Goal: Task Accomplishment & Management: Manage account settings

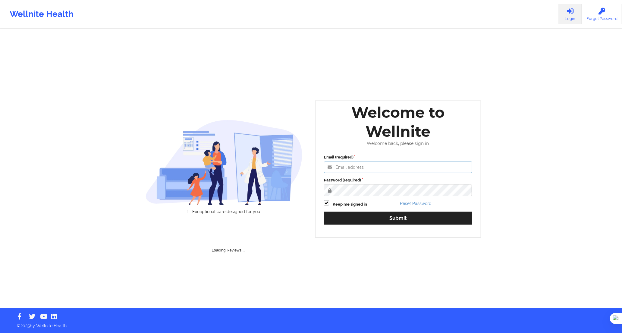
type input "[PERSON_NAME][EMAIL_ADDRESS][DOMAIN_NAME]"
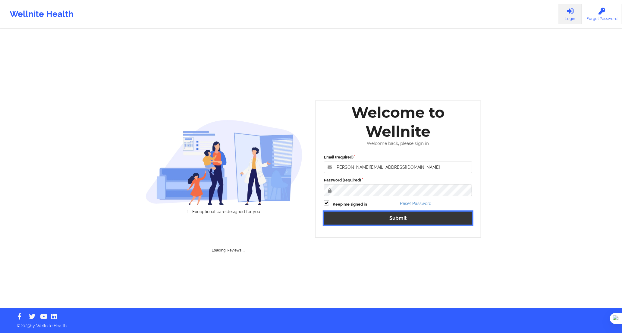
click at [396, 218] on button "Submit" at bounding box center [398, 217] width 148 height 13
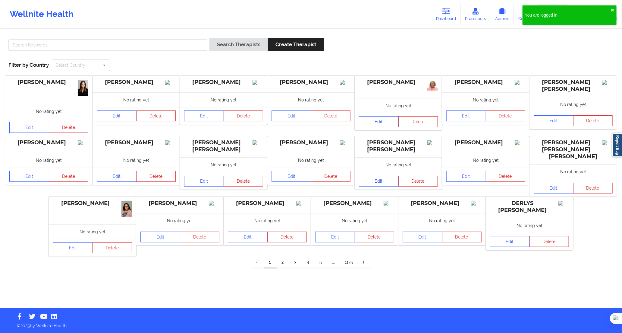
click at [191, 34] on div "Search Therapists Create Therapist Filter by Country Select Country [GEOGRAPHIC…" at bounding box center [311, 54] width 614 height 41
click at [190, 38] on div at bounding box center [107, 46] width 203 height 17
click at [200, 44] on input "text" at bounding box center [107, 44] width 199 height 11
paste input "[PERSON_NAME] [PERSON_NAME]"
type input "[PERSON_NAME] [PERSON_NAME]"
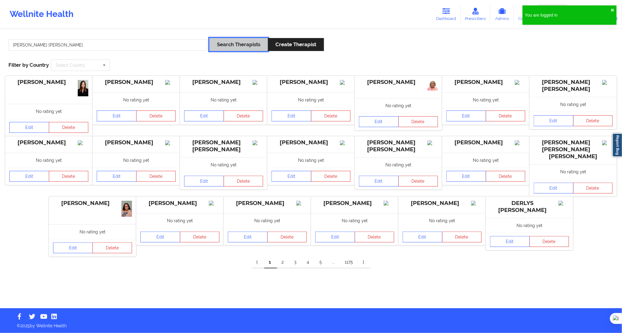
click at [223, 44] on button "Search Therapists" at bounding box center [239, 44] width 59 height 13
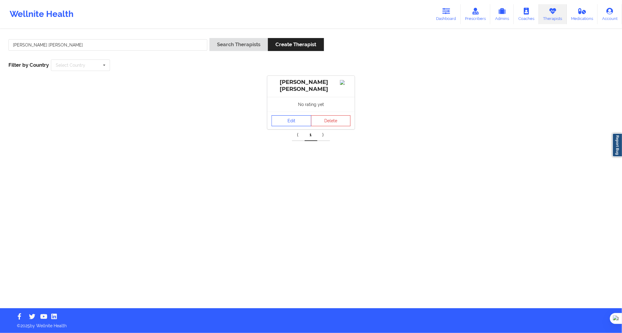
click at [285, 126] on link "Edit" at bounding box center [292, 120] width 40 height 11
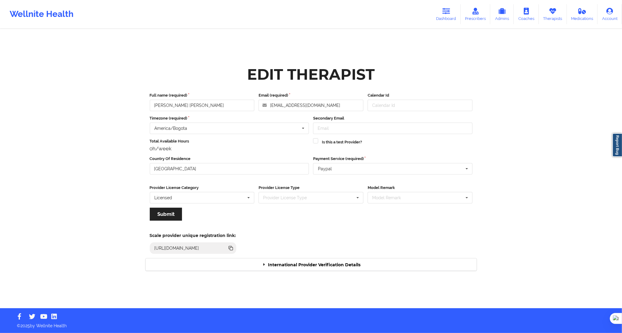
click at [300, 261] on div "International Provider Verification Details" at bounding box center [311, 264] width 331 height 12
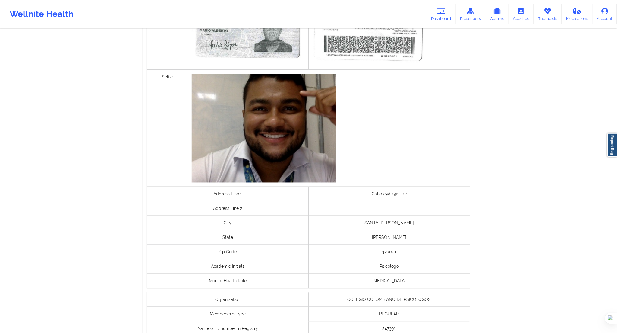
scroll to position [342, 0]
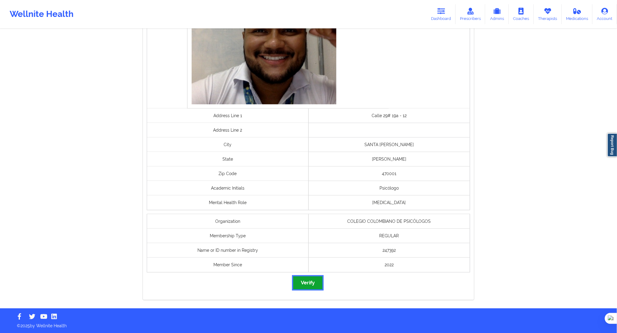
click at [306, 280] on button "Verify" at bounding box center [307, 282] width 29 height 13
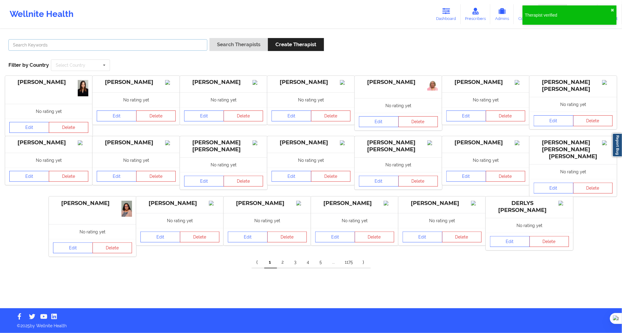
click at [193, 47] on input "text" at bounding box center [107, 44] width 199 height 11
paste input "[PERSON_NAME] [PERSON_NAME] [PERSON_NAME]"
type input "[PERSON_NAME] [PERSON_NAME] [PERSON_NAME]"
click at [226, 44] on button "Search Therapists" at bounding box center [239, 44] width 59 height 13
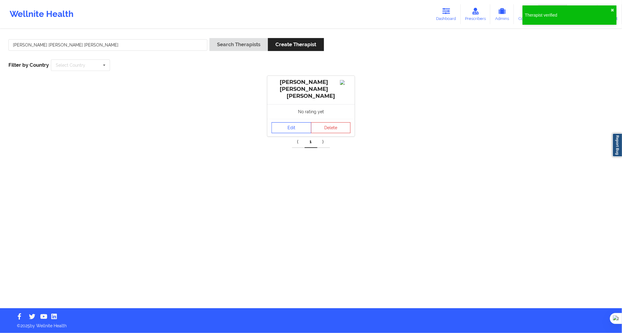
click at [277, 122] on link "Edit" at bounding box center [292, 127] width 40 height 11
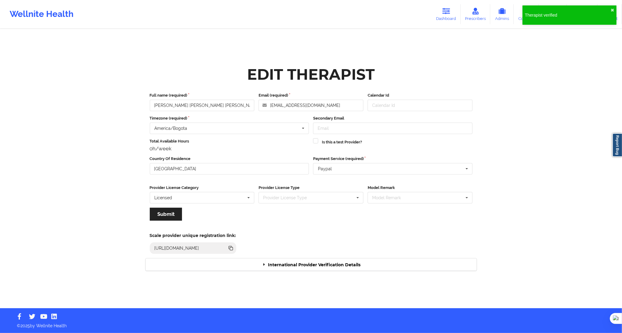
click at [277, 268] on div "International Provider Verification Details" at bounding box center [311, 264] width 331 height 12
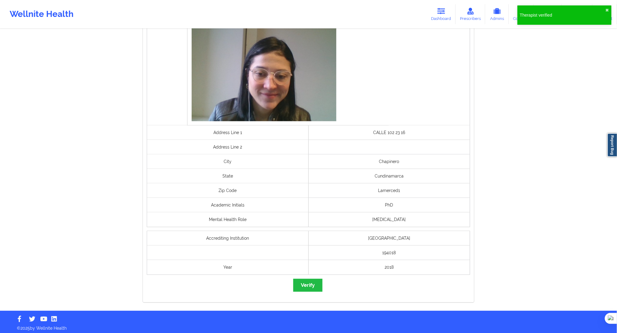
scroll to position [359, 0]
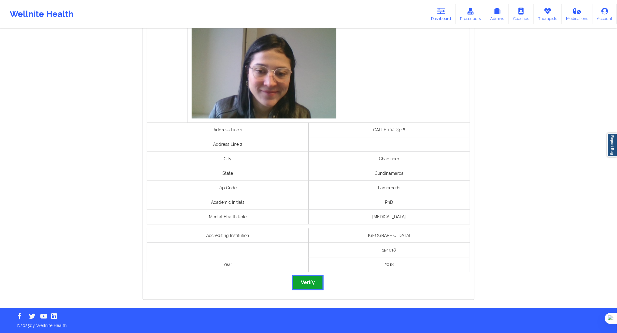
click at [315, 287] on button "Verify" at bounding box center [307, 282] width 29 height 13
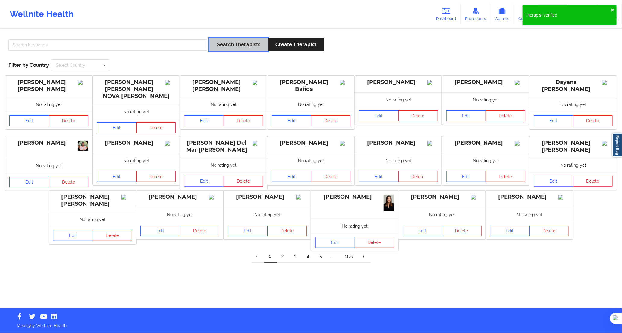
click at [209, 49] on div "Search Therapists Create Therapist" at bounding box center [311, 46] width 610 height 17
click at [204, 48] on input "text" at bounding box center [107, 44] width 199 height 11
paste input "JEFERSON [PERSON_NAME]"
type input "JEFERSON [PERSON_NAME]"
click at [228, 49] on button "Search Therapists" at bounding box center [239, 44] width 59 height 13
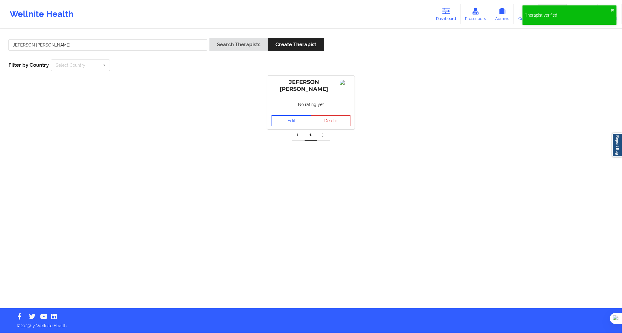
click at [280, 123] on link "Edit" at bounding box center [292, 120] width 40 height 11
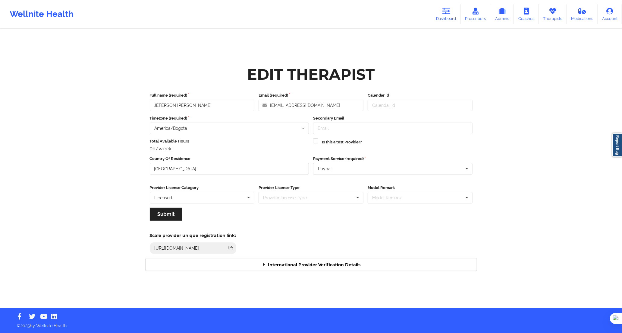
click at [308, 263] on div "International Provider Verification Details" at bounding box center [311, 264] width 331 height 12
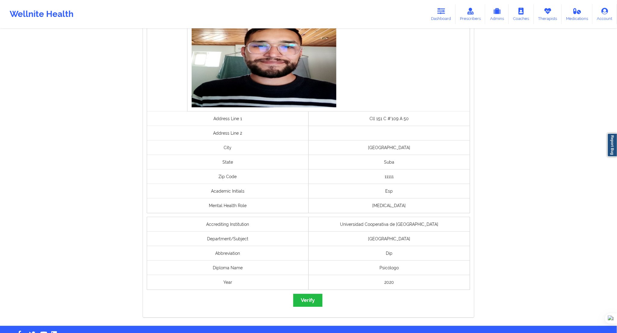
scroll to position [388, 0]
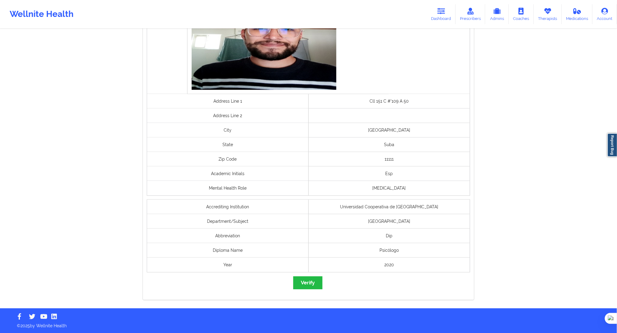
click at [311, 290] on div "passport Selfie Address Line 1 Cll 151 C #'109 A 50 Address Line [GEOGRAPHIC_DA…" at bounding box center [308, 77] width 331 height 446
click at [314, 284] on button "Verify" at bounding box center [307, 282] width 29 height 13
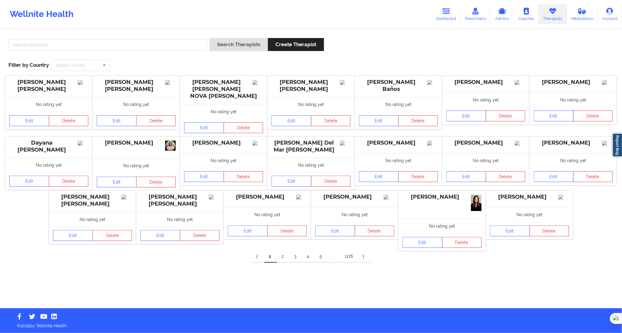
click at [195, 52] on div at bounding box center [107, 46] width 203 height 17
click at [192, 46] on input "text" at bounding box center [107, 44] width 199 height 11
paste input "[PERSON_NAME] Polo [PERSON_NAME]"
type input "[PERSON_NAME] Polo [PERSON_NAME]"
click at [215, 44] on button "Search Therapists" at bounding box center [239, 44] width 59 height 13
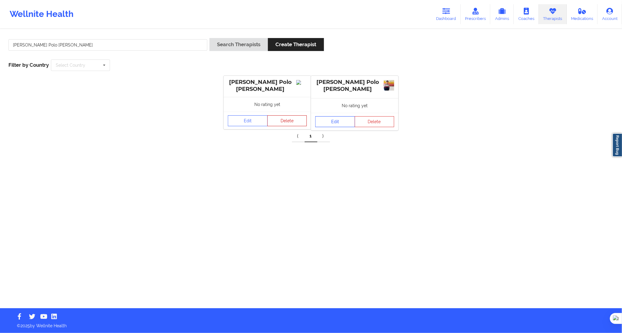
drag, startPoint x: 283, startPoint y: 126, endPoint x: 320, endPoint y: 122, distance: 37.8
click at [319, 122] on div "[PERSON_NAME] [PERSON_NAME] No rating yet Edit Delete [PERSON_NAME] [PERSON_NAM…" at bounding box center [311, 103] width 618 height 55
click at [328, 121] on link "Edit" at bounding box center [335, 121] width 40 height 11
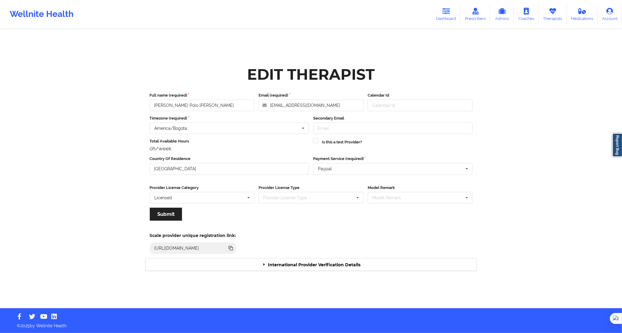
click at [302, 264] on div "International Provider Verification Details" at bounding box center [311, 264] width 331 height 12
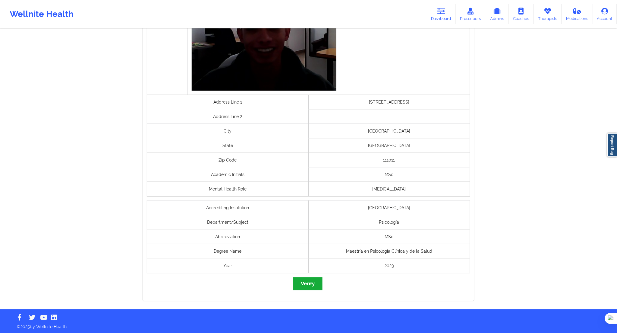
scroll to position [388, 0]
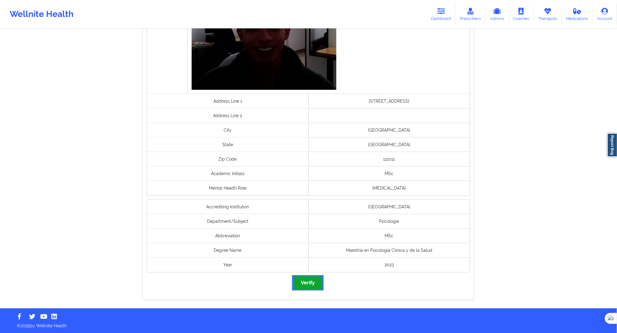
click at [309, 284] on button "Verify" at bounding box center [307, 282] width 29 height 13
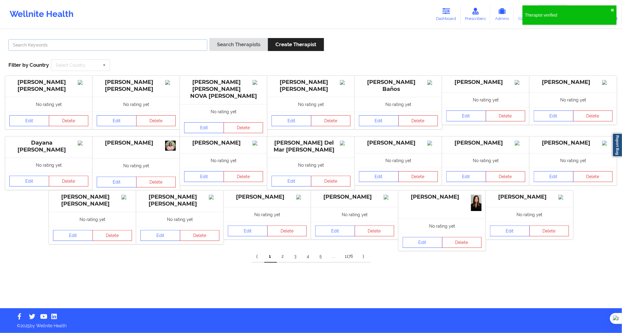
click at [202, 50] on input "text" at bounding box center [107, 44] width 199 height 11
paste input "[PERSON_NAME]"
type input "[PERSON_NAME]"
click at [227, 43] on button "Search Therapists" at bounding box center [239, 44] width 59 height 13
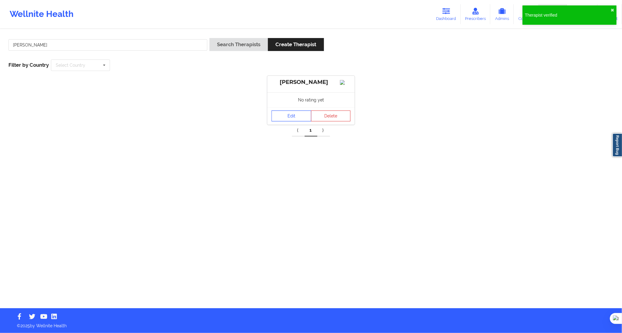
click at [286, 121] on link "Edit" at bounding box center [292, 115] width 40 height 11
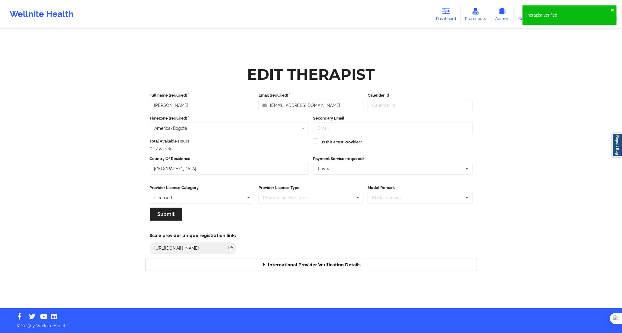
click at [328, 257] on div "Scale provider unique registration link: [URL][DOMAIN_NAME]" at bounding box center [311, 241] width 340 height 33
click at [335, 257] on div "Scale provider unique registration link: [URL][DOMAIN_NAME]" at bounding box center [311, 241] width 340 height 33
click at [330, 256] on div "Scale provider unique registration link: [URL][DOMAIN_NAME]" at bounding box center [311, 241] width 340 height 33
click at [328, 259] on div "International Provider Verification Details" at bounding box center [311, 264] width 331 height 12
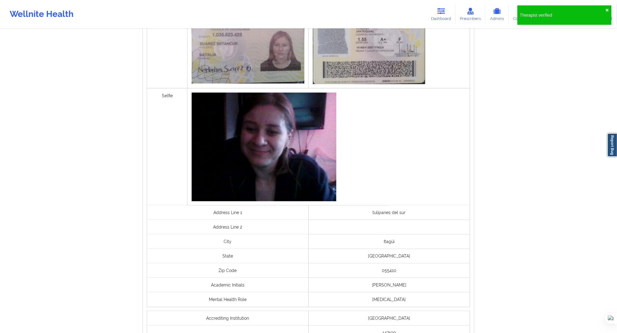
scroll to position [321, 0]
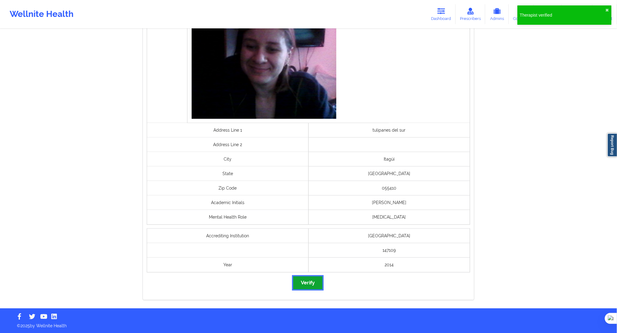
click at [312, 280] on button "Verify" at bounding box center [307, 282] width 29 height 13
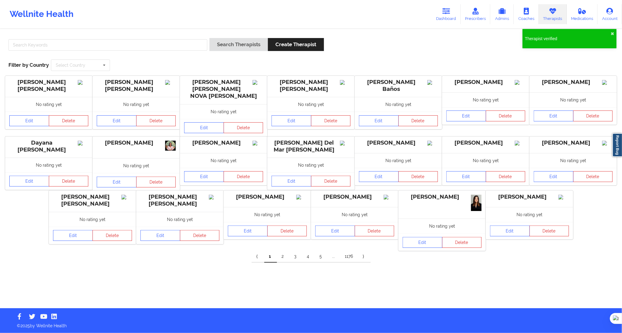
click at [182, 37] on div "Search Therapists Create Therapist Filter by Country Select Country [GEOGRAPHIC…" at bounding box center [311, 54] width 614 height 41
drag, startPoint x: 217, startPoint y: 49, endPoint x: 199, endPoint y: 47, distance: 17.4
click at [216, 49] on button "Search Therapists" at bounding box center [239, 44] width 59 height 13
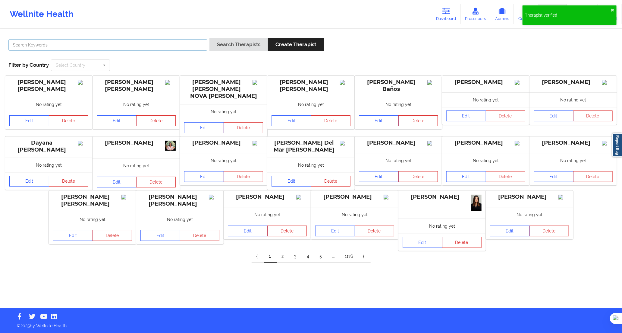
click at [175, 47] on input "text" at bounding box center [107, 44] width 199 height 11
paste input "[PERSON_NAME] Del [PERSON_NAME]"
type input "[PERSON_NAME] Del [PERSON_NAME]"
click at [216, 46] on button "Search Therapists" at bounding box center [239, 44] width 59 height 13
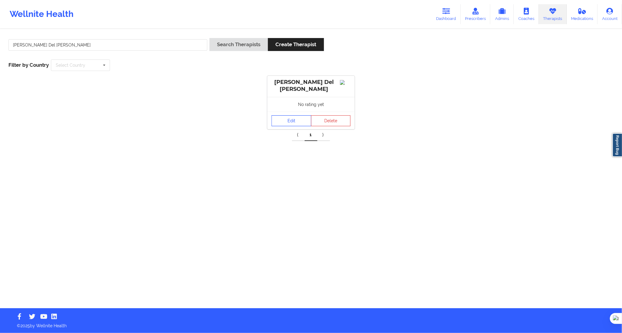
click at [291, 126] on link "Edit" at bounding box center [292, 120] width 40 height 11
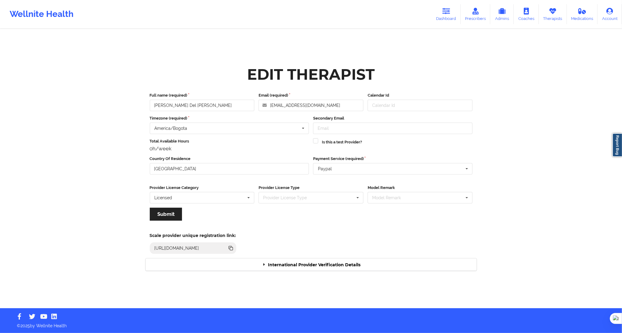
click at [273, 269] on div "International Provider Verification Details" at bounding box center [311, 264] width 331 height 12
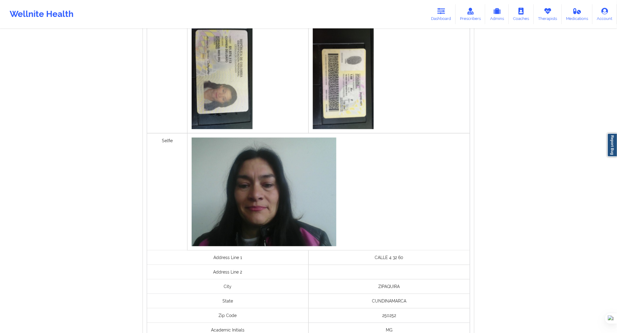
scroll to position [369, 0]
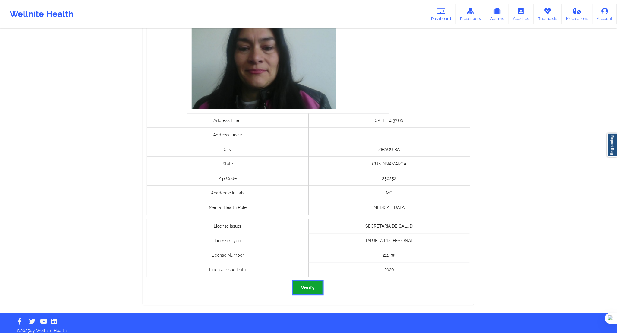
click at [302, 288] on button "Verify" at bounding box center [307, 287] width 29 height 13
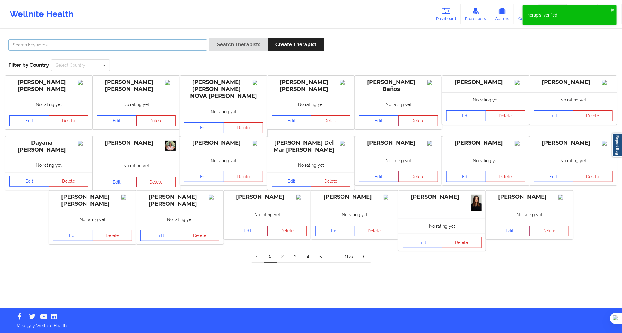
click at [204, 44] on input "text" at bounding box center [107, 44] width 199 height 11
paste input "[PERSON_NAME] [PERSON_NAME]"
type input "[PERSON_NAME] [PERSON_NAME]"
click at [222, 45] on button "Search Therapists" at bounding box center [239, 44] width 59 height 13
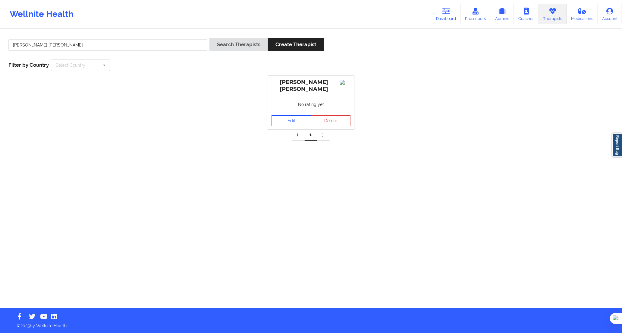
click at [273, 122] on link "Edit" at bounding box center [292, 120] width 40 height 11
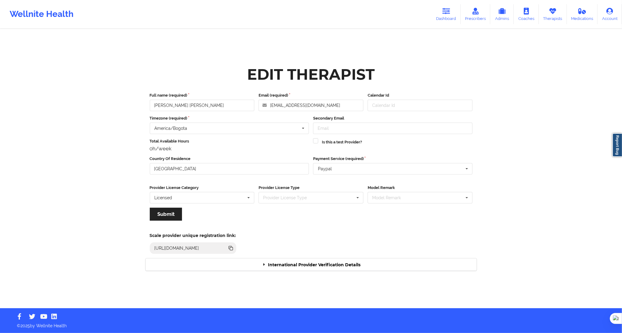
click at [236, 252] on div "[URL][DOMAIN_NAME]" at bounding box center [193, 247] width 87 height 11
click at [275, 258] on div "International Provider Verification Details" at bounding box center [311, 264] width 331 height 12
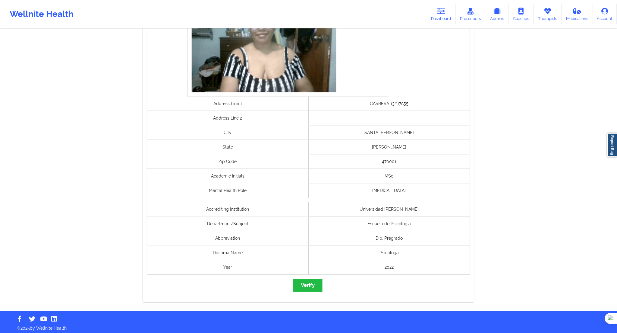
scroll to position [351, 0]
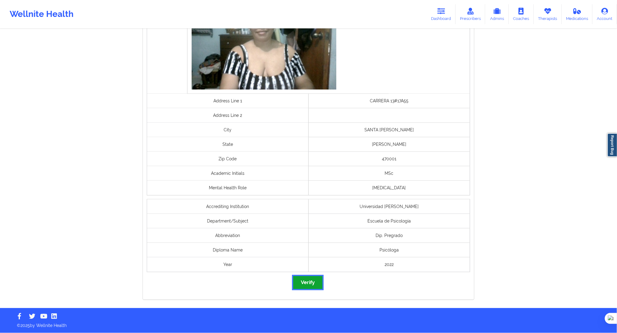
click at [300, 287] on button "Verify" at bounding box center [307, 282] width 29 height 13
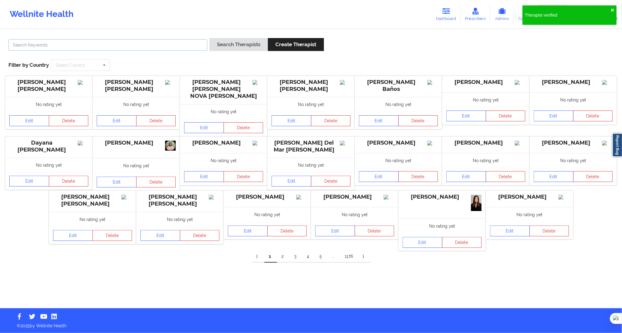
click at [195, 49] on input "text" at bounding box center [107, 44] width 199 height 11
paste input "[PERSON_NAME]"
type input "[PERSON_NAME]"
click at [219, 46] on button "Search Therapists" at bounding box center [239, 44] width 59 height 13
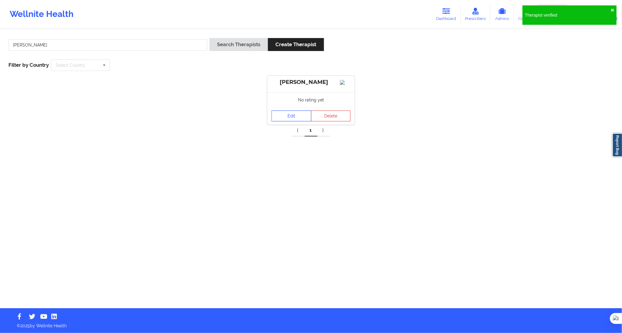
click at [280, 121] on link "Edit" at bounding box center [292, 115] width 40 height 11
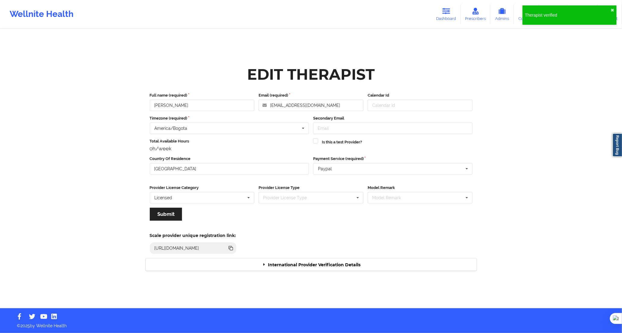
click at [319, 259] on div "International Provider Verification Details" at bounding box center [311, 264] width 331 height 12
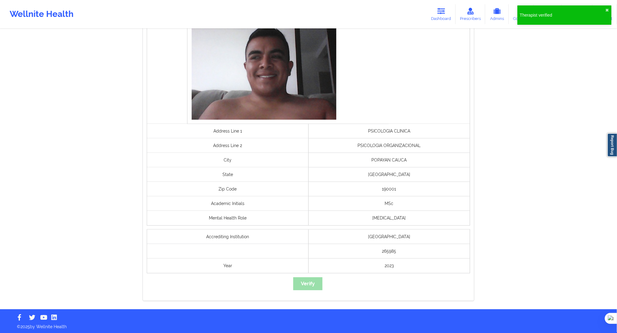
scroll to position [359, 0]
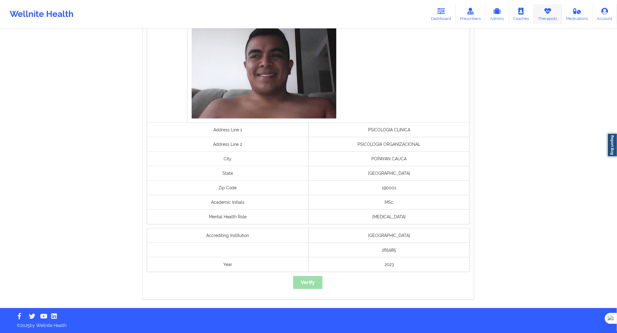
click at [555, 18] on link "Therapists" at bounding box center [548, 14] width 28 height 20
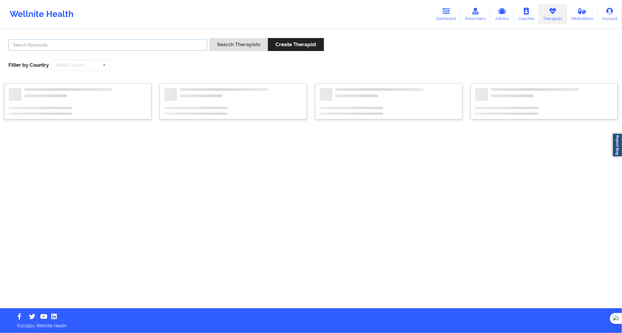
click at [173, 45] on input "text" at bounding box center [107, 44] width 199 height 11
paste input "[PERSON_NAME]"
type input "[PERSON_NAME]"
click at [233, 47] on button "Search Therapists" at bounding box center [239, 44] width 59 height 13
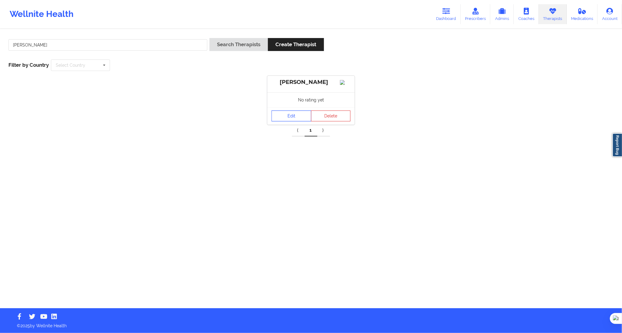
click at [276, 119] on link "Edit" at bounding box center [292, 115] width 40 height 11
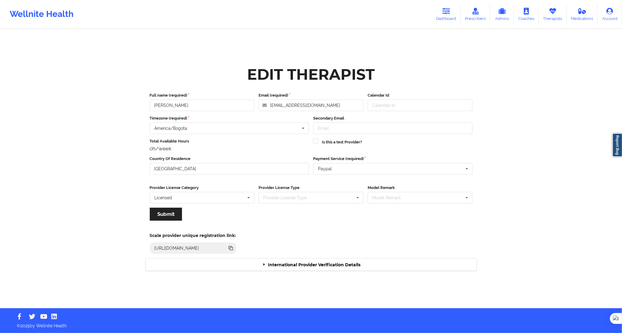
click at [318, 261] on div "International Provider Verification Details" at bounding box center [311, 264] width 331 height 12
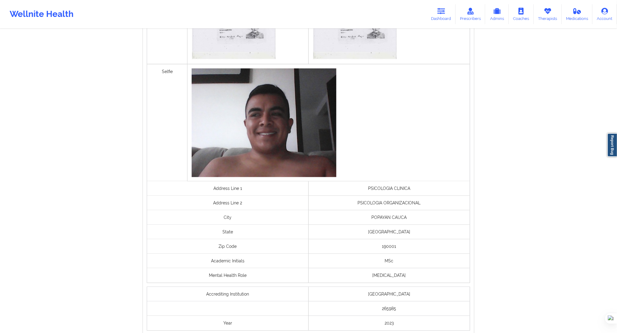
scroll to position [359, 0]
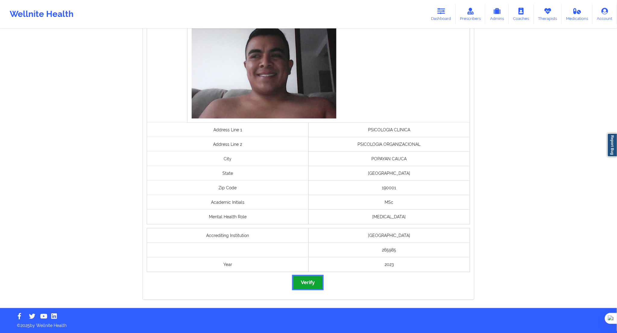
click at [315, 281] on button "Verify" at bounding box center [307, 282] width 29 height 13
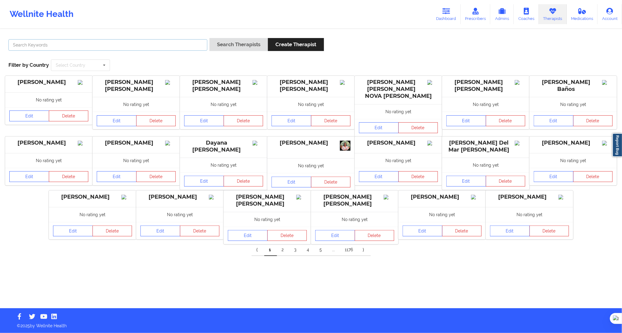
click at [192, 45] on input "text" at bounding box center [107, 44] width 199 height 11
click at [226, 47] on button "Search Therapists" at bounding box center [239, 44] width 59 height 13
click at [188, 39] on input "text" at bounding box center [107, 44] width 199 height 11
paste input "[PERSON_NAME]"
type input "[PERSON_NAME]"
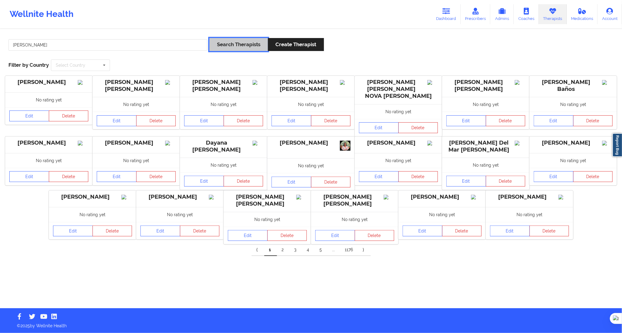
click at [221, 44] on button "Search Therapists" at bounding box center [239, 44] width 59 height 13
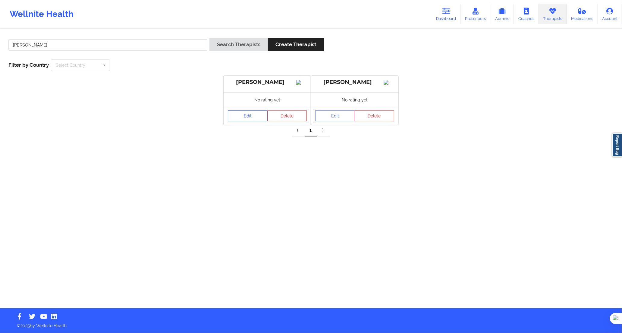
click at [250, 121] on link "Edit" at bounding box center [248, 115] width 40 height 11
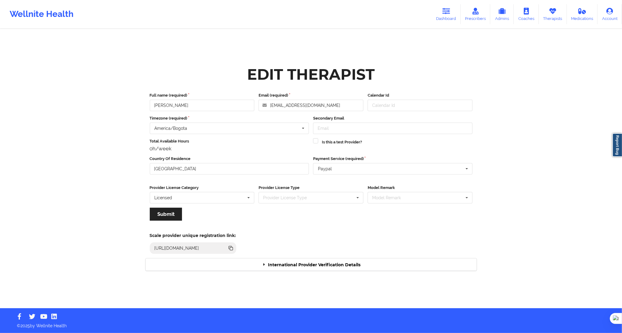
click at [343, 267] on div "International Provider Verification Details" at bounding box center [311, 264] width 331 height 12
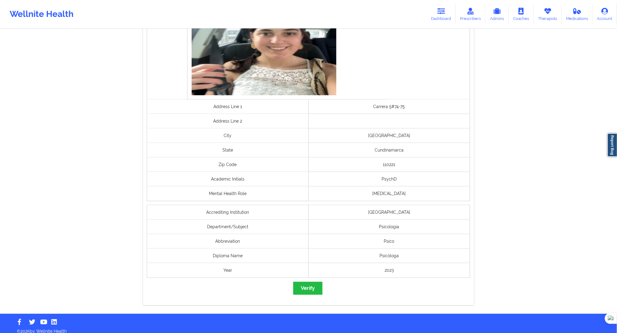
scroll to position [388, 0]
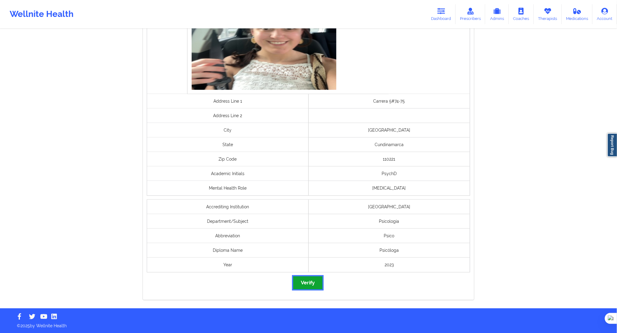
click at [317, 281] on button "Verify" at bounding box center [307, 282] width 29 height 13
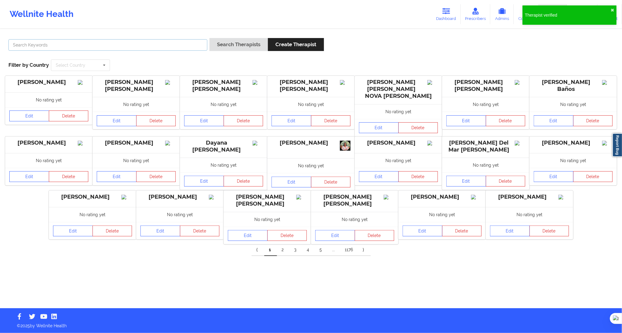
click at [201, 39] on input "text" at bounding box center [107, 44] width 199 height 11
paste input "[PERSON_NAME]"
type input "[PERSON_NAME]"
click at [219, 41] on button "Search Therapists" at bounding box center [239, 44] width 59 height 13
click at [219, 41] on div "[PERSON_NAME] Search Therapists Create Therapist Filter by Country Select Count…" at bounding box center [311, 169] width 622 height 278
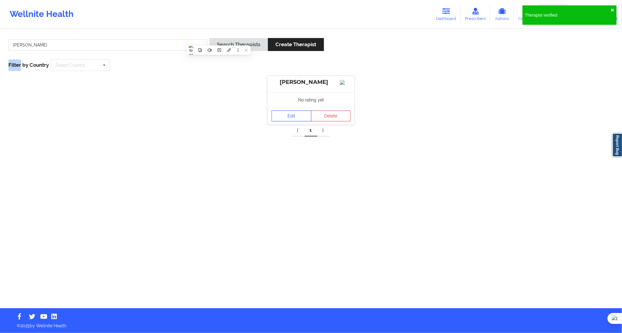
click at [291, 121] on link "Edit" at bounding box center [292, 115] width 40 height 11
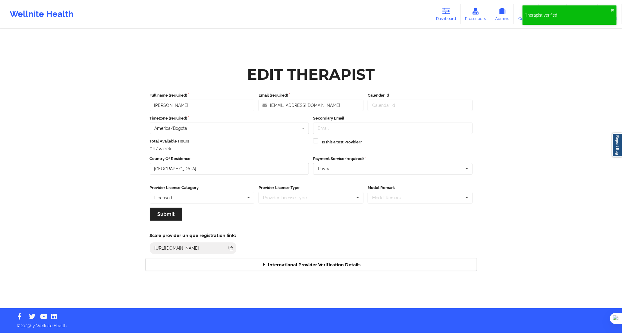
click at [328, 262] on div "International Provider Verification Details" at bounding box center [311, 264] width 331 height 12
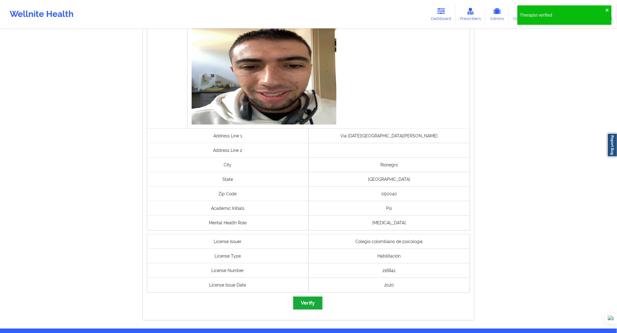
scroll to position [373, 0]
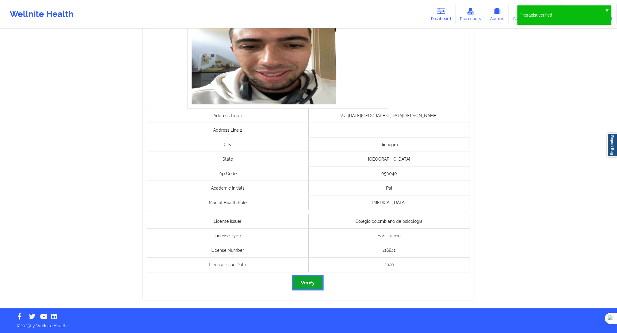
click at [303, 282] on button "Verify" at bounding box center [307, 282] width 29 height 13
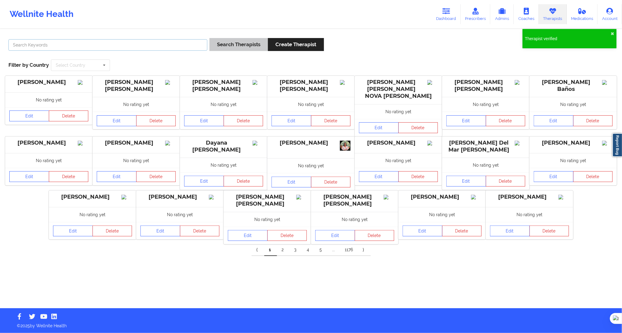
drag, startPoint x: 200, startPoint y: 43, endPoint x: 213, endPoint y: 45, distance: 13.1
click at [200, 43] on input "text" at bounding box center [107, 44] width 199 height 11
paste input "[PERSON_NAME] Sirtori [PERSON_NAME]"
type input "[PERSON_NAME] Sirtori [PERSON_NAME]"
click at [222, 45] on button "Search Therapists" at bounding box center [239, 44] width 59 height 13
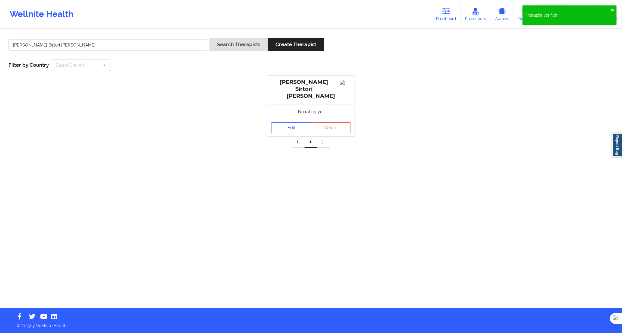
click at [285, 122] on link "Edit" at bounding box center [292, 127] width 40 height 11
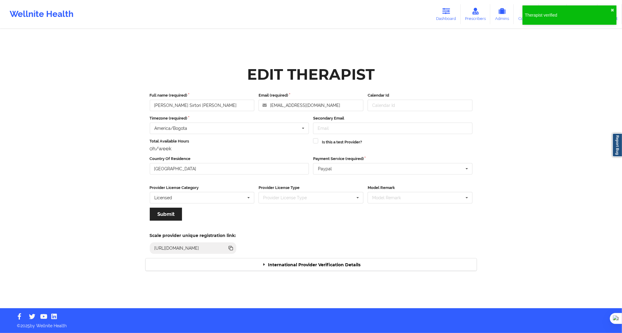
click at [328, 263] on div "International Provider Verification Details" at bounding box center [311, 264] width 331 height 12
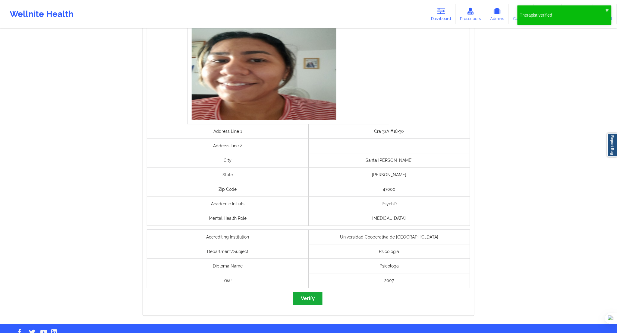
scroll to position [373, 0]
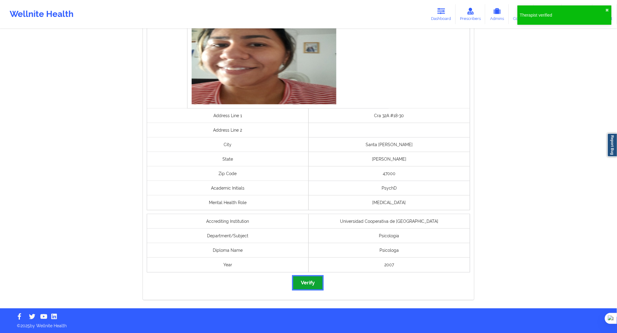
click at [310, 285] on button "Verify" at bounding box center [307, 282] width 29 height 13
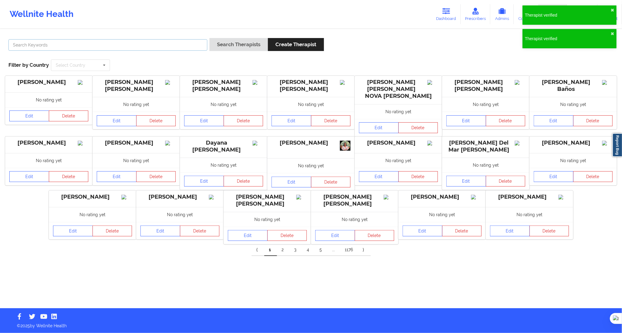
click at [201, 44] on input "text" at bounding box center [107, 44] width 199 height 11
paste input "[PERSON_NAME]"
type input "[PERSON_NAME]"
click at [227, 45] on button "Search Therapists" at bounding box center [239, 44] width 59 height 13
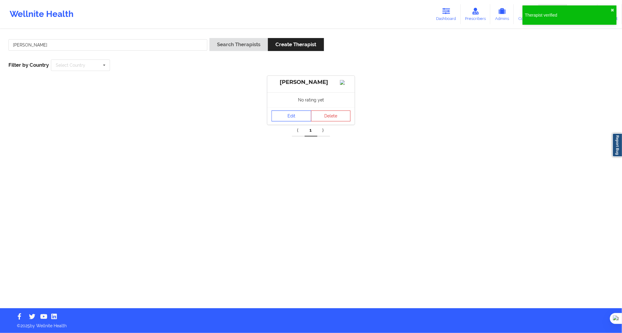
click at [285, 121] on link "Edit" at bounding box center [292, 115] width 40 height 11
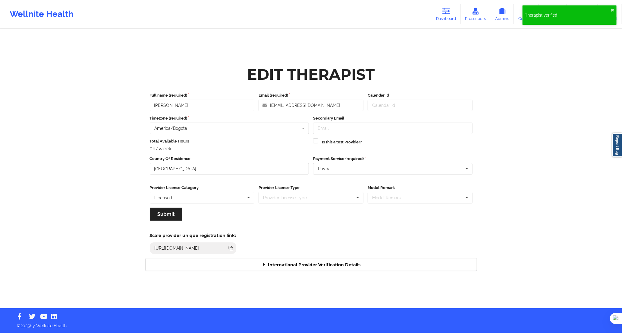
click at [331, 263] on div "International Provider Verification Details" at bounding box center [311, 264] width 331 height 12
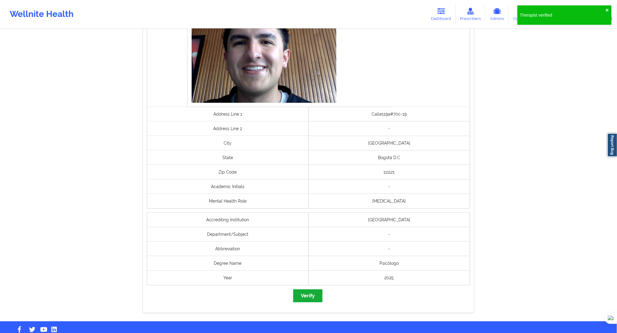
scroll to position [388, 0]
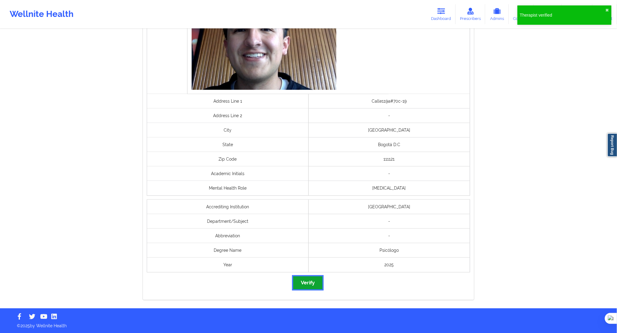
click at [316, 279] on button "Verify" at bounding box center [307, 282] width 29 height 13
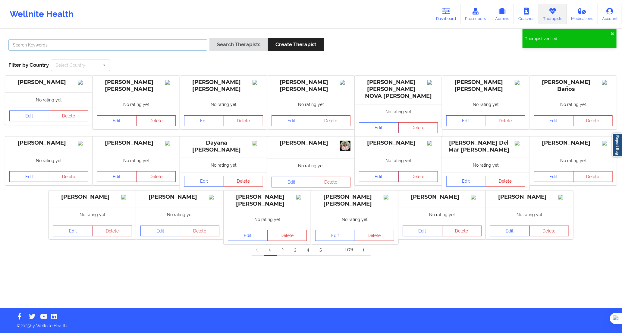
click at [201, 41] on input "text" at bounding box center [107, 44] width 199 height 11
paste input "[PERSON_NAME]"
type input "[PERSON_NAME]"
click at [232, 46] on button "Search Therapists" at bounding box center [239, 44] width 59 height 13
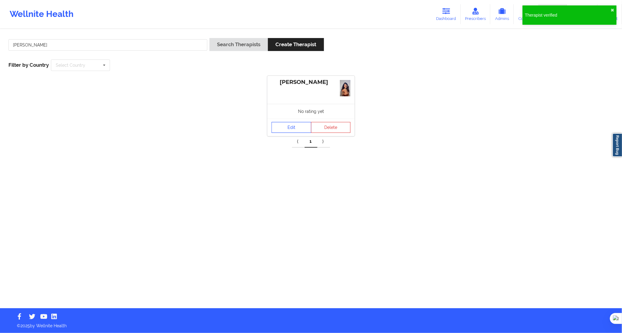
click at [297, 124] on link "Edit" at bounding box center [292, 127] width 40 height 11
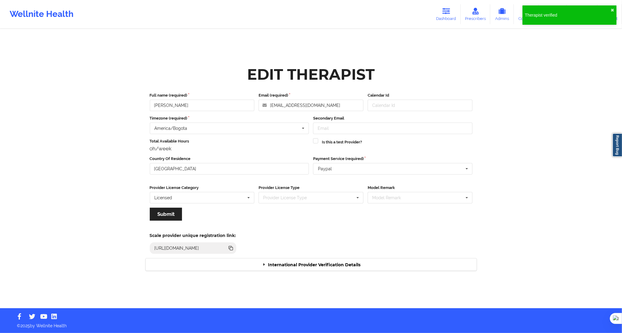
click at [350, 264] on div "International Provider Verification Details" at bounding box center [311, 264] width 331 height 12
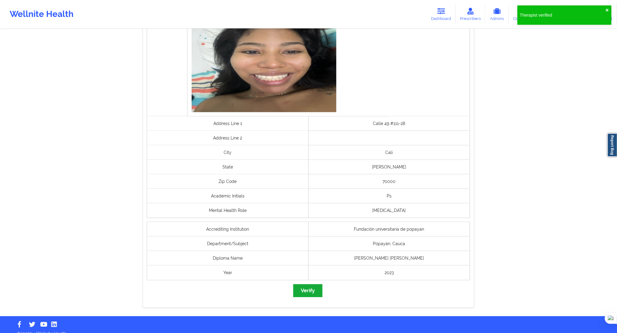
scroll to position [373, 0]
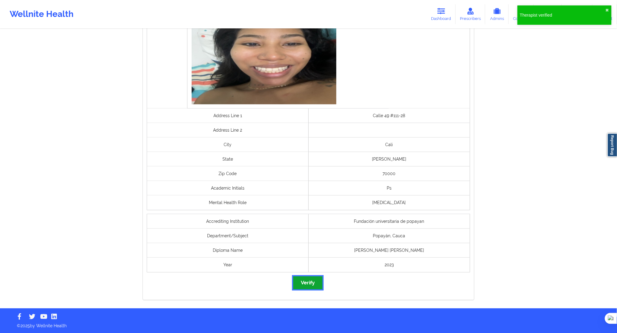
click at [301, 283] on button "Verify" at bounding box center [307, 282] width 29 height 13
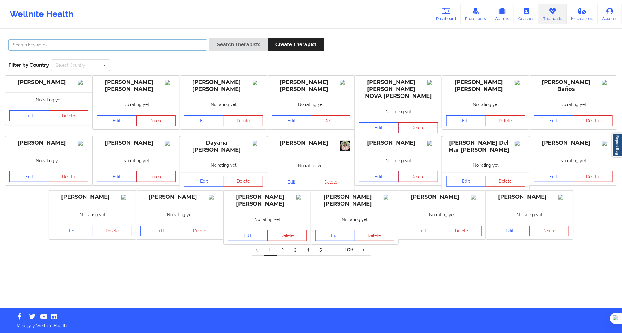
drag, startPoint x: 185, startPoint y: 50, endPoint x: 201, endPoint y: 47, distance: 16.0
click at [185, 50] on input "text" at bounding box center [107, 44] width 199 height 11
paste input "[PERSON_NAME] [PERSON_NAME] [PERSON_NAME]"
type input "[PERSON_NAME] [PERSON_NAME] [PERSON_NAME]"
click at [234, 50] on button "Search Therapists" at bounding box center [239, 44] width 59 height 13
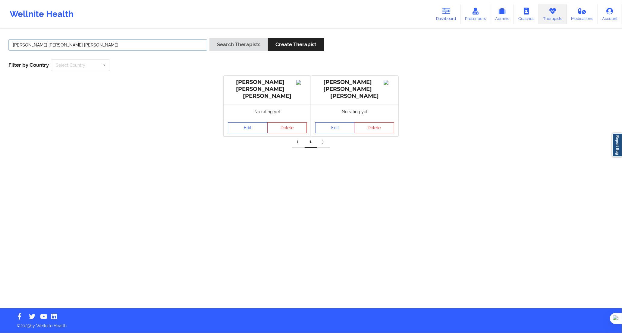
drag, startPoint x: 167, startPoint y: 43, endPoint x: 78, endPoint y: 49, distance: 89.4
click at [27, 46] on input "[PERSON_NAME] [PERSON_NAME] [PERSON_NAME]" at bounding box center [107, 44] width 199 height 11
paste input "[PERSON_NAME]"
type input "FernanMonica Carcaño"
click at [239, 122] on link "Edit" at bounding box center [248, 127] width 40 height 11
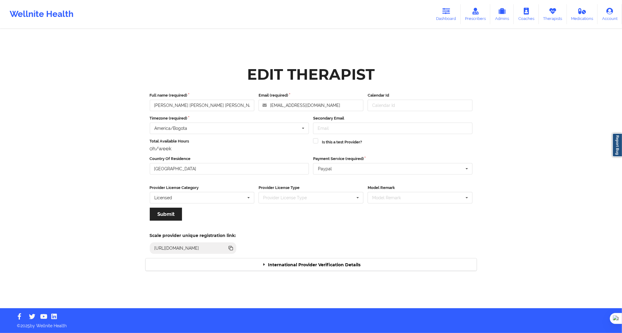
click at [308, 258] on div "International Provider Verification Details" at bounding box center [311, 264] width 331 height 12
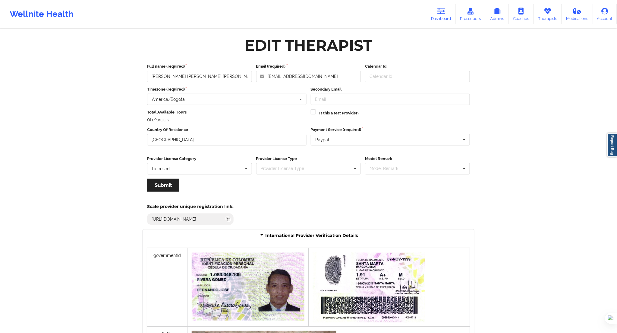
click at [308, 260] on div at bounding box center [248, 287] width 121 height 78
click at [547, 14] on icon at bounding box center [548, 11] width 8 height 7
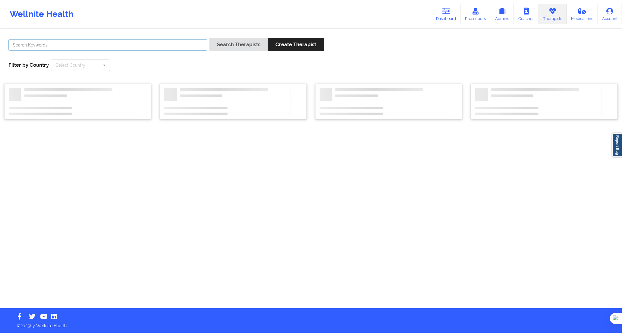
click at [150, 50] on input "text" at bounding box center [107, 44] width 199 height 11
paste input "[PERSON_NAME]"
type input "[PERSON_NAME]"
click at [245, 44] on button "Search Therapists" at bounding box center [239, 44] width 59 height 13
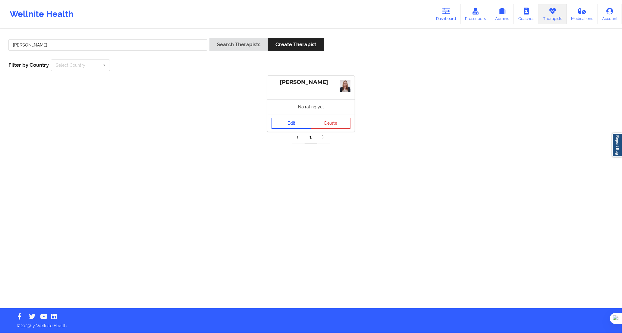
click at [287, 124] on link "Edit" at bounding box center [292, 123] width 40 height 11
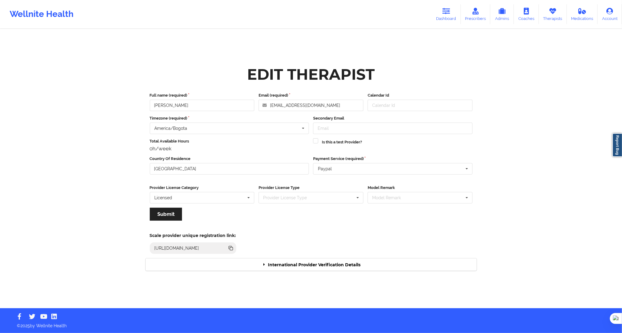
drag, startPoint x: 310, startPoint y: 261, endPoint x: 309, endPoint y: 257, distance: 4.4
click at [309, 261] on div "International Provider Verification Details" at bounding box center [311, 264] width 331 height 12
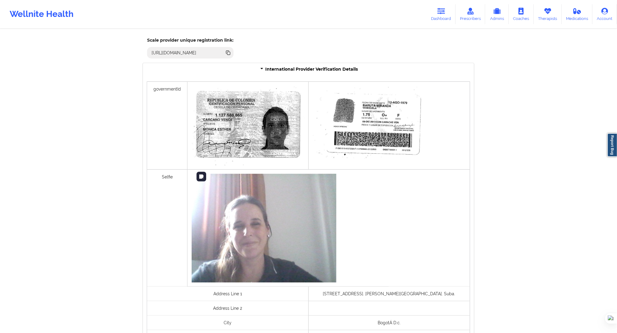
scroll to position [335, 0]
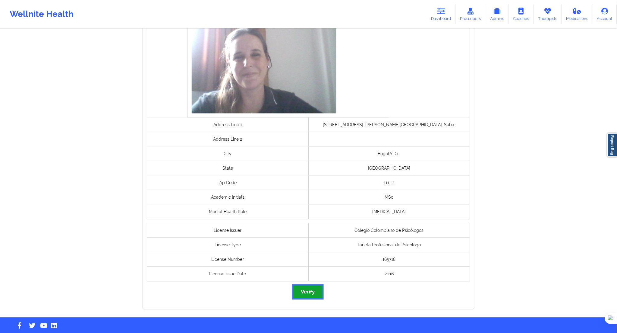
click at [308, 290] on button "Verify" at bounding box center [307, 291] width 29 height 13
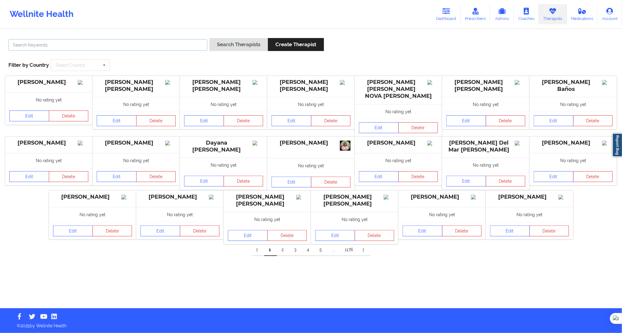
click at [199, 41] on input "text" at bounding box center [107, 44] width 199 height 11
paste input "Jeika [PERSON_NAME] [PERSON_NAME]"
type input "Jeika [PERSON_NAME] [PERSON_NAME]"
click at [225, 43] on button "Search Therapists" at bounding box center [239, 44] width 59 height 13
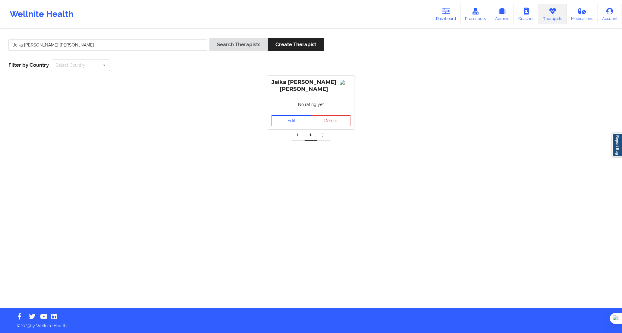
click at [286, 124] on link "Edit" at bounding box center [292, 120] width 40 height 11
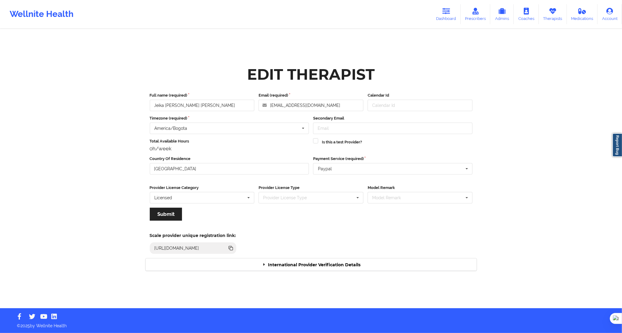
click at [323, 269] on div "International Provider Verification Details" at bounding box center [311, 264] width 331 height 12
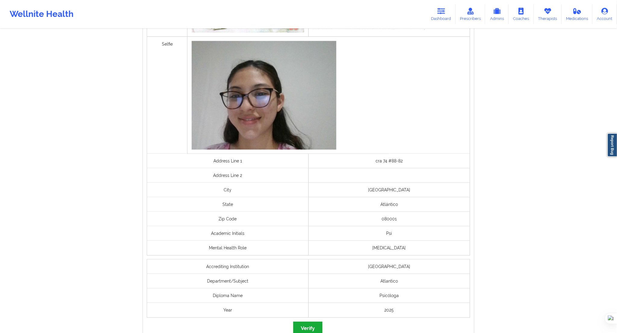
scroll to position [333, 0]
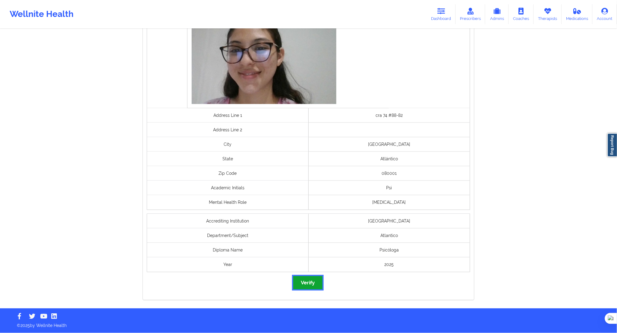
click at [311, 284] on button "Verify" at bounding box center [307, 282] width 29 height 13
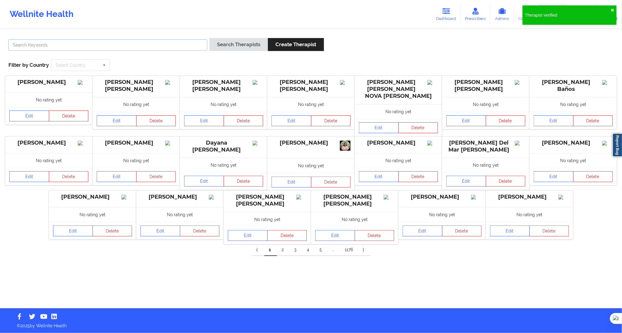
click at [174, 46] on input "text" at bounding box center [107, 44] width 199 height 11
paste input "[PERSON_NAME] [PERSON_NAME]"
type input "[PERSON_NAME] [PERSON_NAME]"
click at [220, 42] on button "Search Therapists" at bounding box center [239, 44] width 59 height 13
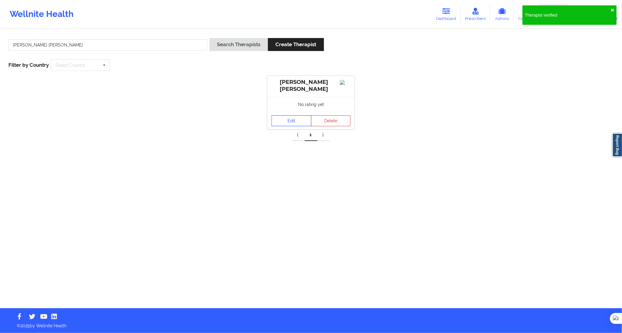
click at [285, 126] on link "Edit" at bounding box center [292, 120] width 40 height 11
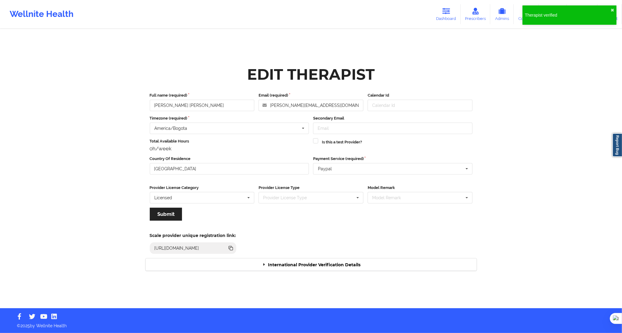
click at [233, 266] on div "International Provider Verification Details" at bounding box center [311, 264] width 331 height 12
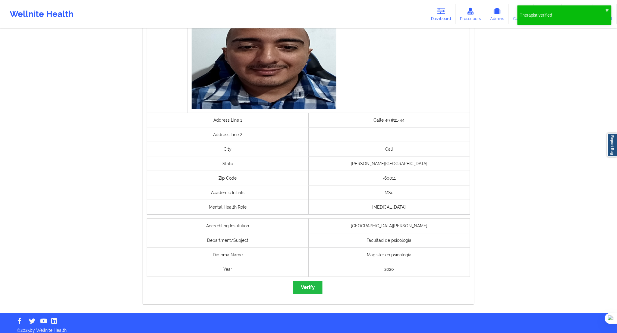
scroll to position [349, 0]
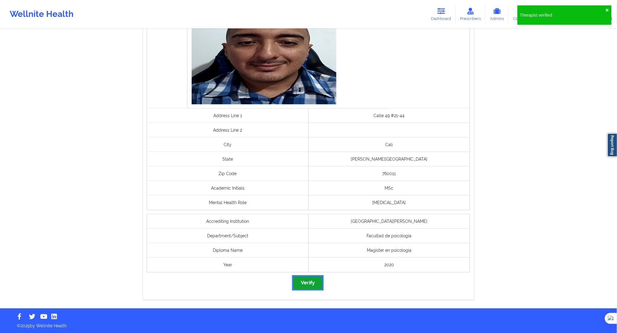
drag, startPoint x: 306, startPoint y: 281, endPoint x: 294, endPoint y: 284, distance: 11.9
click at [306, 279] on button "Verify" at bounding box center [307, 282] width 29 height 13
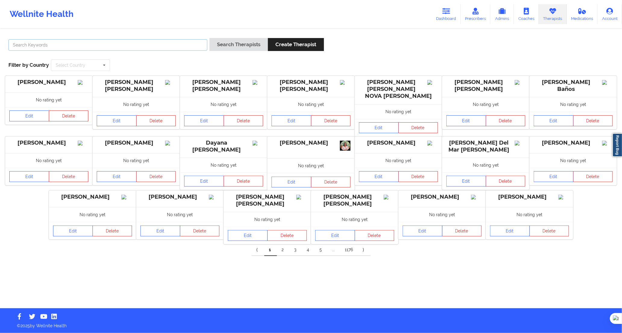
click at [192, 43] on input "text" at bounding box center [107, 44] width 199 height 11
paste input "[PERSON_NAME] [PERSON_NAME]"
type input "[PERSON_NAME] [PERSON_NAME]"
click at [234, 43] on button "Search Therapists" at bounding box center [239, 44] width 59 height 13
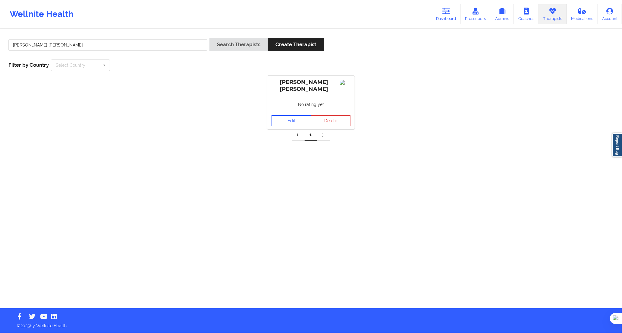
click at [302, 125] on link "Edit" at bounding box center [292, 120] width 40 height 11
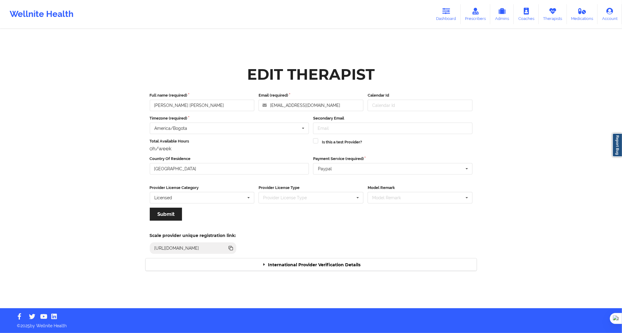
click at [327, 264] on div "International Provider Verification Details" at bounding box center [311, 264] width 331 height 12
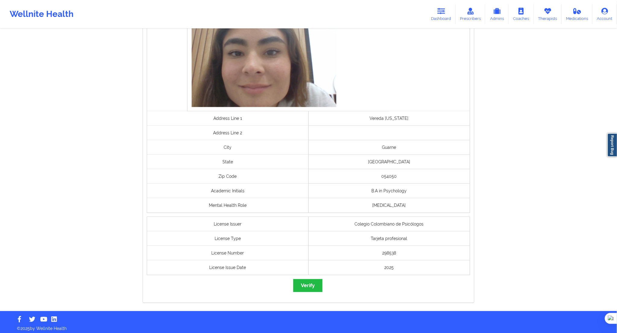
scroll to position [339, 0]
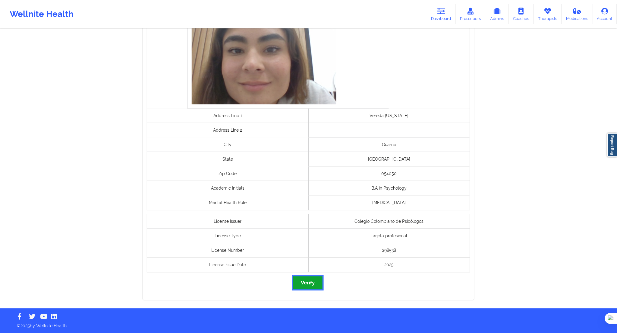
click at [314, 278] on button "Verify" at bounding box center [307, 282] width 29 height 13
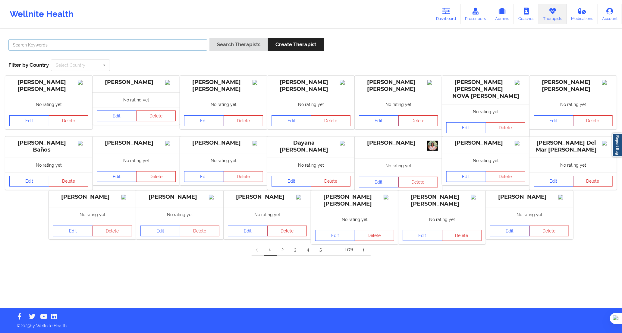
click at [185, 46] on input "text" at bounding box center [107, 44] width 199 height 11
paste input "[PERSON_NAME] [PERSON_NAME]"
click at [202, 43] on input "[PERSON_NAME] [PERSON_NAME]" at bounding box center [107, 44] width 199 height 11
paste input "[PERSON_NAME]"
paste input "text"
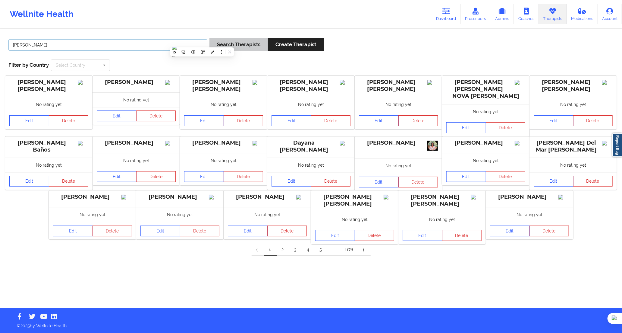
type input "[PERSON_NAME]"
click at [228, 41] on button "Search Therapists" at bounding box center [239, 44] width 59 height 13
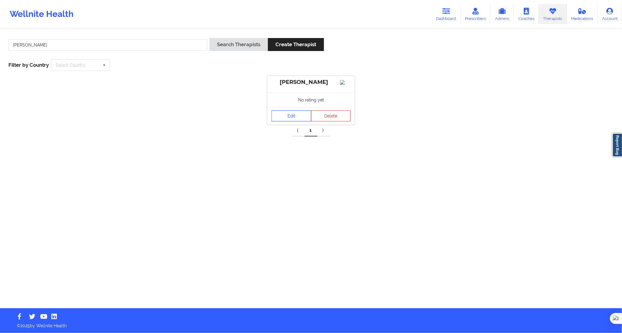
click at [276, 121] on link "Edit" at bounding box center [292, 115] width 40 height 11
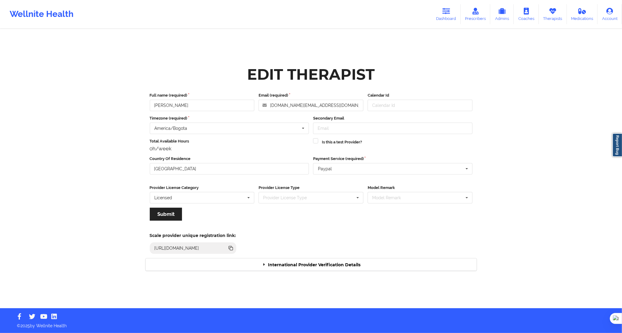
click at [312, 264] on div "International Provider Verification Details" at bounding box center [311, 264] width 331 height 12
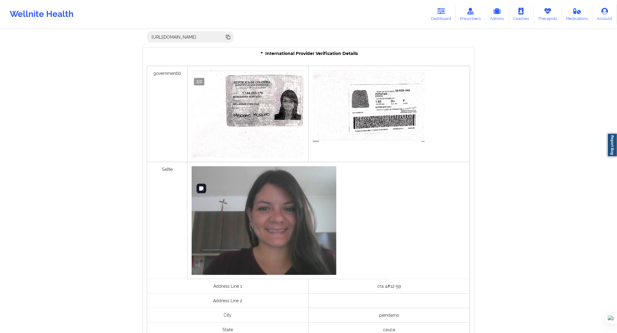
scroll to position [338, 0]
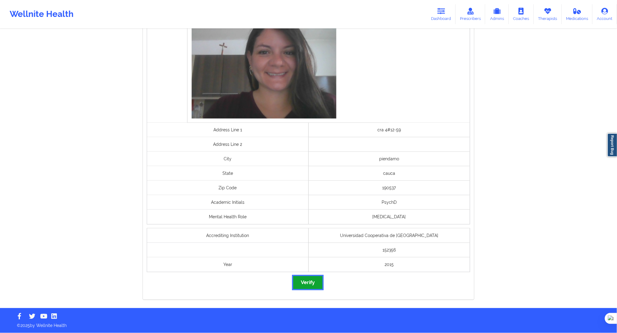
click at [311, 282] on button "Verify" at bounding box center [307, 282] width 29 height 13
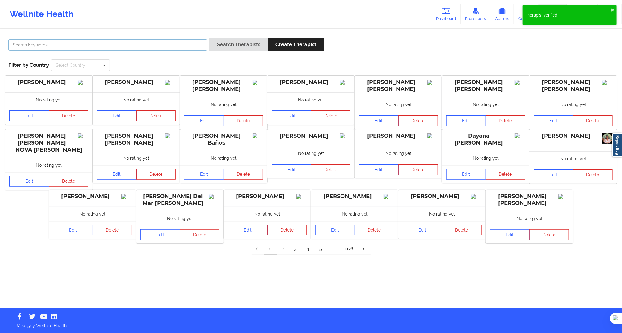
drag, startPoint x: 183, startPoint y: 45, endPoint x: 194, endPoint y: 44, distance: 11.2
click at [183, 45] on input "text" at bounding box center [107, 44] width 199 height 11
paste input "[PERSON_NAME] [PERSON_NAME]"
type input "[PERSON_NAME] [PERSON_NAME]"
click at [217, 42] on button "Search Therapists" at bounding box center [239, 44] width 59 height 13
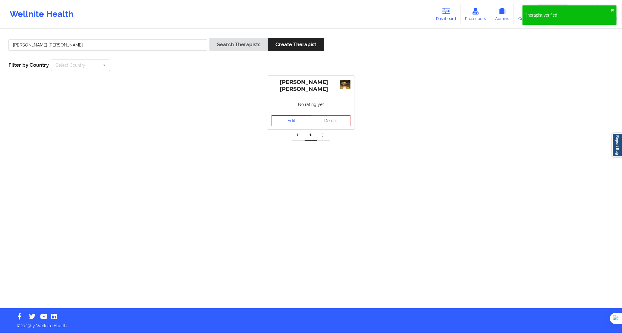
click at [282, 123] on link "Edit" at bounding box center [292, 120] width 40 height 11
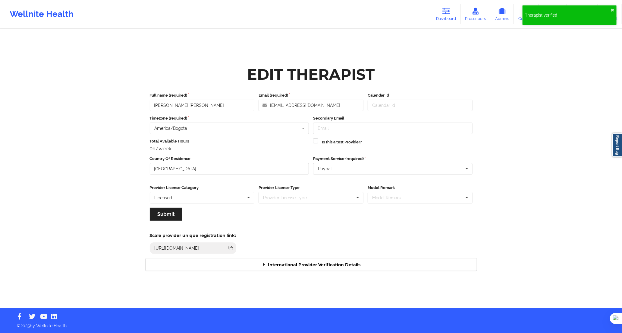
click at [306, 263] on div "International Provider Verification Details" at bounding box center [311, 264] width 331 height 12
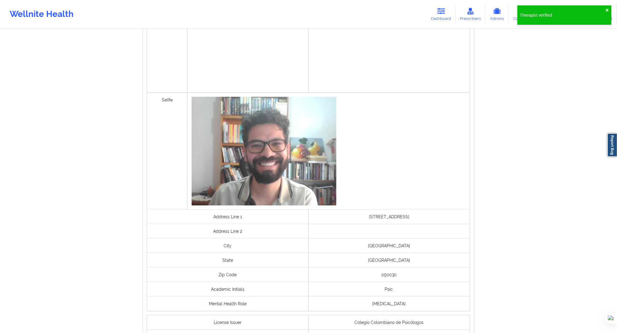
scroll to position [373, 0]
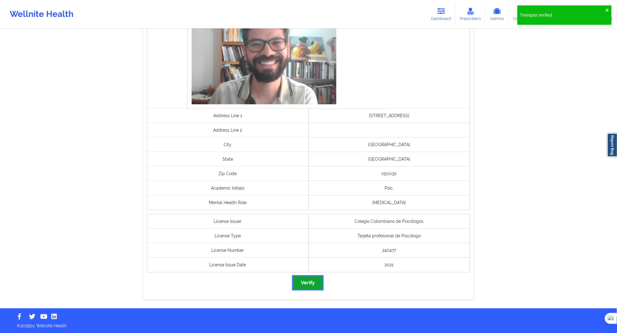
click at [310, 277] on button "Verify" at bounding box center [307, 282] width 29 height 13
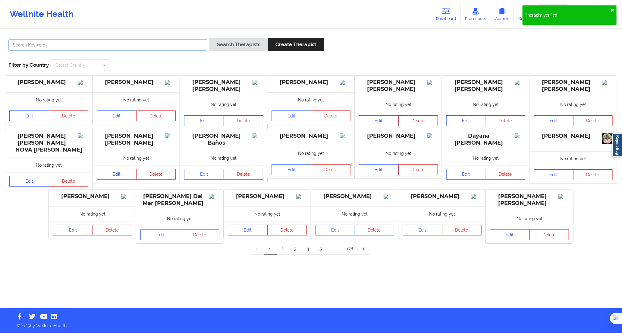
drag, startPoint x: 194, startPoint y: 41, endPoint x: 200, endPoint y: 42, distance: 6.7
click at [194, 41] on input "text" at bounding box center [107, 44] width 199 height 11
paste input "[PERSON_NAME]"
type input "[PERSON_NAME]"
click at [220, 42] on button "Search Therapists" at bounding box center [239, 44] width 59 height 13
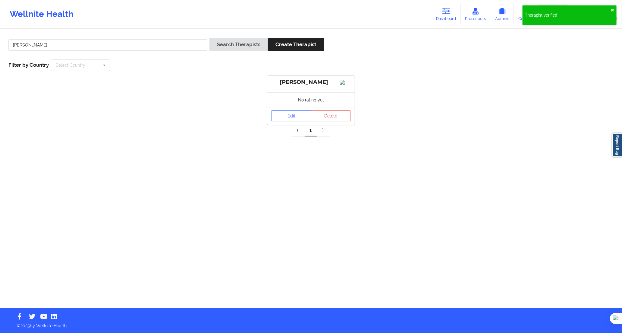
click at [284, 121] on link "Edit" at bounding box center [292, 115] width 40 height 11
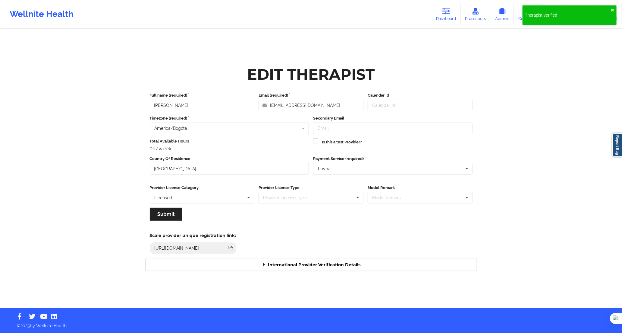
click at [313, 255] on div "Scale provider unique registration link: [URL][DOMAIN_NAME]" at bounding box center [311, 241] width 340 height 33
click at [323, 267] on div "Edit Therapist Full name (required) [PERSON_NAME] Email (required) [EMAIL_ADDRE…" at bounding box center [311, 169] width 340 height 212
drag, startPoint x: 323, startPoint y: 270, endPoint x: 321, endPoint y: 266, distance: 4.2
click at [322, 269] on div "International Provider Verification Details" at bounding box center [311, 264] width 331 height 12
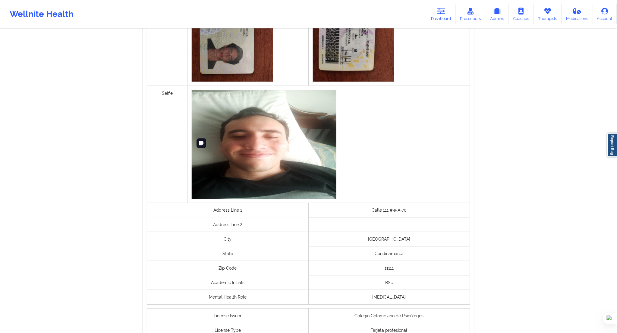
scroll to position [373, 0]
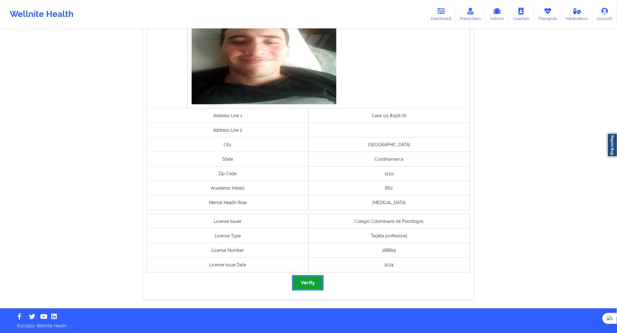
drag, startPoint x: 304, startPoint y: 283, endPoint x: 292, endPoint y: 300, distance: 21.2
click at [305, 283] on button "Verify" at bounding box center [307, 282] width 29 height 13
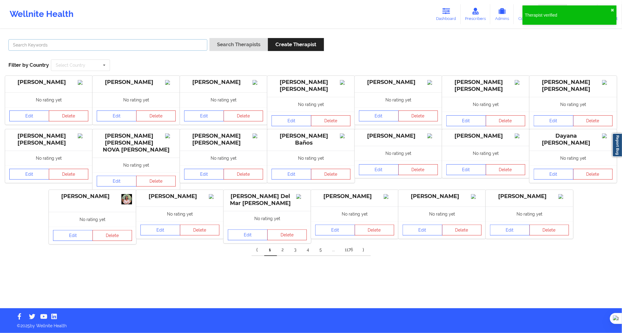
click at [191, 42] on input "text" at bounding box center [107, 44] width 199 height 11
paste input "[PERSON_NAME] [PERSON_NAME]"
type input "[PERSON_NAME] [PERSON_NAME]"
click at [228, 43] on button "Search Therapists" at bounding box center [239, 44] width 59 height 13
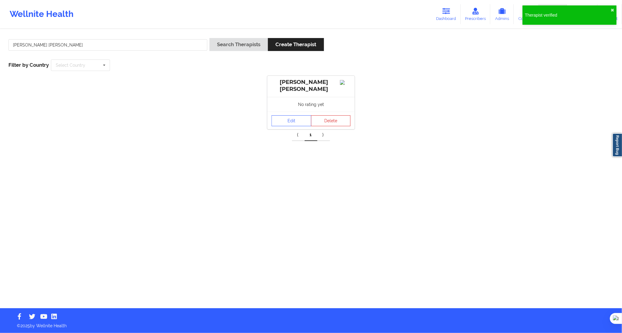
click at [293, 124] on link "Edit" at bounding box center [292, 120] width 40 height 11
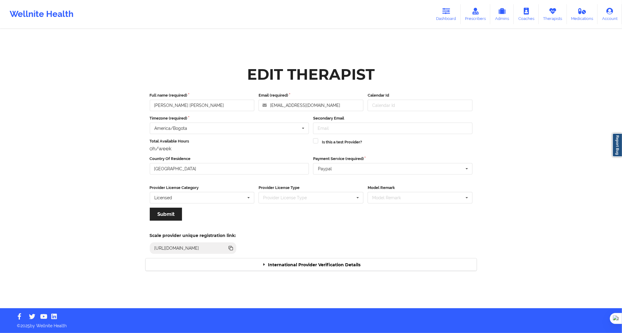
click at [331, 267] on div "International Provider Verification Details" at bounding box center [311, 264] width 331 height 12
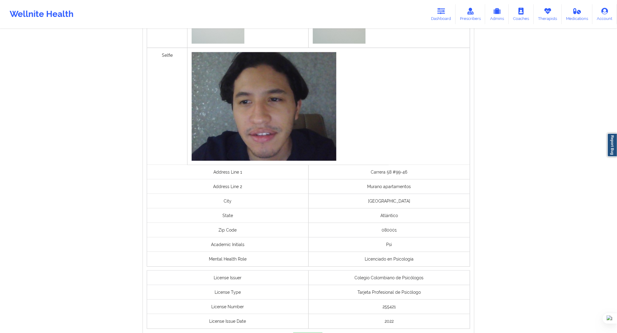
scroll to position [373, 0]
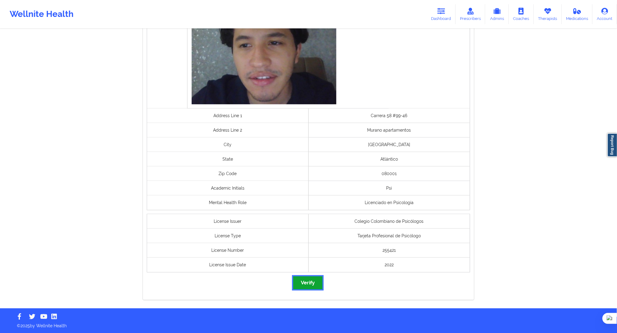
click at [308, 286] on button "Verify" at bounding box center [307, 282] width 29 height 13
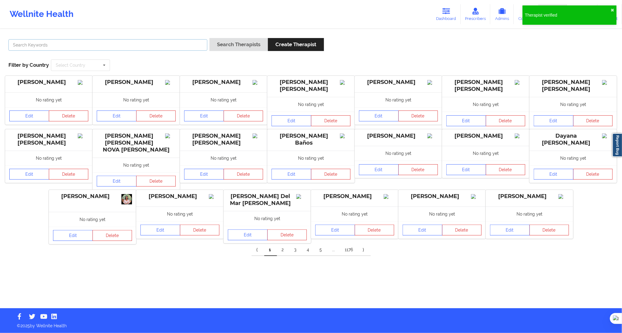
click at [195, 46] on input "text" at bounding box center [107, 44] width 199 height 11
paste input "[PERSON_NAME] [PERSON_NAME]"
type input "[PERSON_NAME] [PERSON_NAME]"
click at [228, 43] on button "Search Therapists" at bounding box center [239, 44] width 59 height 13
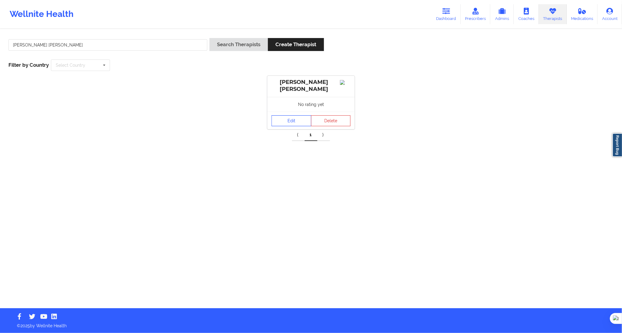
click at [288, 122] on link "Edit" at bounding box center [292, 120] width 40 height 11
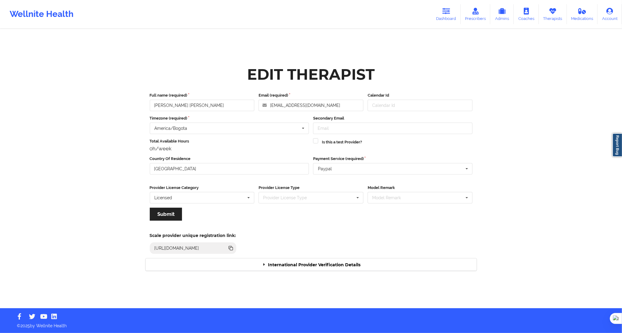
click at [299, 263] on div "International Provider Verification Details" at bounding box center [311, 264] width 331 height 12
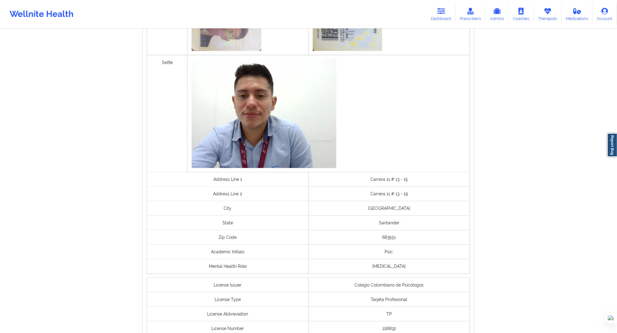
scroll to position [388, 0]
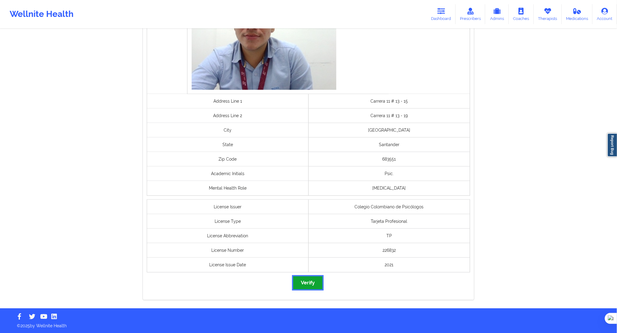
click at [306, 281] on button "Verify" at bounding box center [307, 282] width 29 height 13
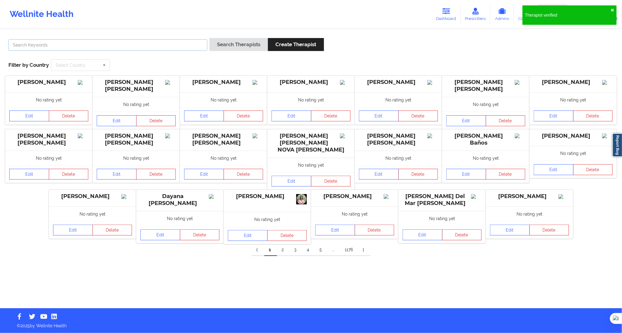
click at [172, 49] on input "text" at bounding box center [107, 44] width 199 height 11
paste input "[PERSON_NAME] [PERSON_NAME] Roodriguez"
type input "[PERSON_NAME] [PERSON_NAME] Roodriguez"
click at [234, 41] on button "Search Therapists" at bounding box center [239, 44] width 59 height 13
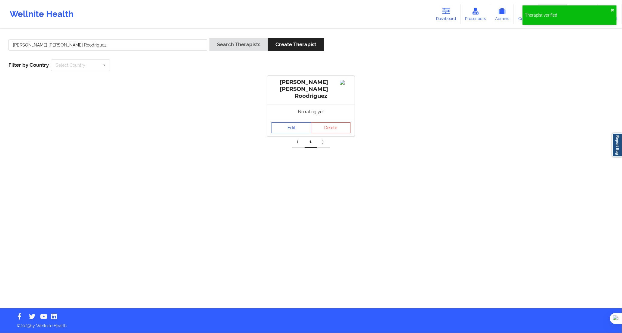
click at [286, 122] on link "Edit" at bounding box center [292, 127] width 40 height 11
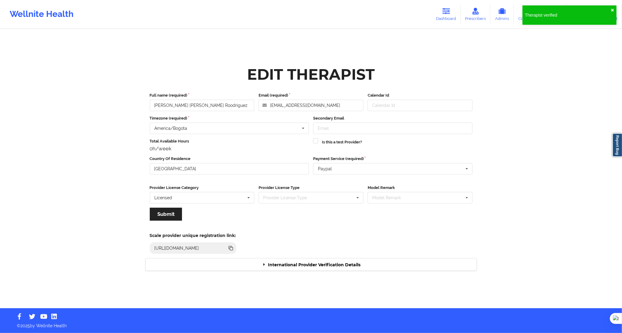
drag, startPoint x: 318, startPoint y: 267, endPoint x: 315, endPoint y: 263, distance: 4.3
click at [318, 267] on div "International Provider Verification Details" at bounding box center [311, 264] width 331 height 12
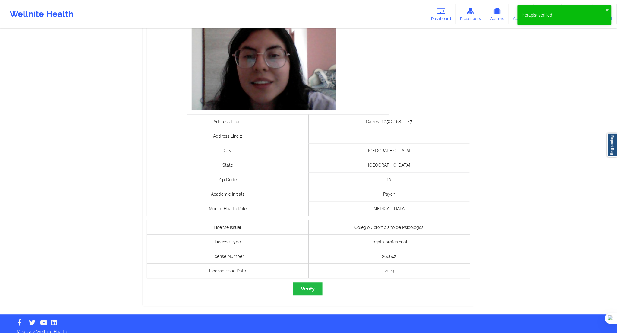
scroll to position [337, 0]
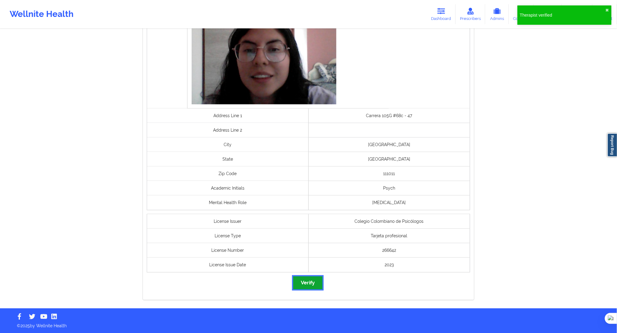
click at [312, 281] on button "Verify" at bounding box center [307, 282] width 29 height 13
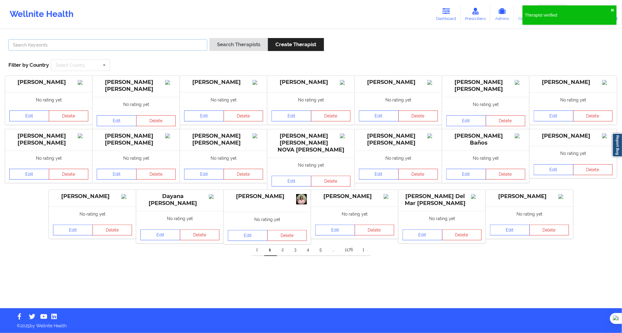
click at [175, 44] on input "text" at bounding box center [107, 44] width 199 height 11
paste input "[PERSON_NAME] [PERSON_NAME]"
type input "[PERSON_NAME] [PERSON_NAME]"
click at [237, 43] on button "Search Therapists" at bounding box center [239, 44] width 59 height 13
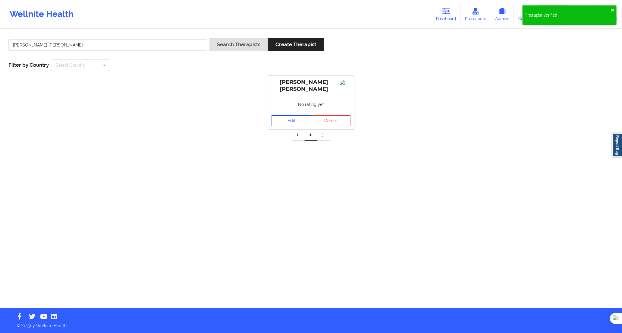
click at [283, 118] on link "Edit" at bounding box center [292, 120] width 40 height 11
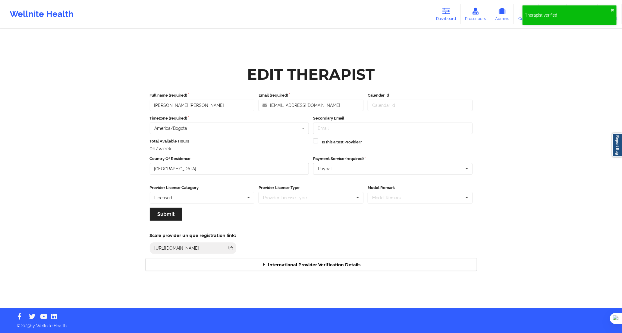
click at [315, 254] on div "Scale provider unique registration link: [URL][DOMAIN_NAME]" at bounding box center [311, 241] width 340 height 33
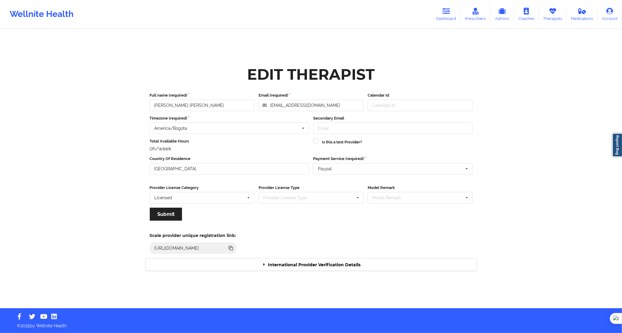
click at [315, 252] on div "Scale provider unique registration link: [URL][DOMAIN_NAME]" at bounding box center [311, 241] width 340 height 33
drag, startPoint x: 316, startPoint y: 255, endPoint x: 318, endPoint y: 257, distance: 3.2
click at [317, 255] on div "Scale provider unique registration link: [URL][DOMAIN_NAME]" at bounding box center [311, 241] width 340 height 33
click at [318, 257] on div "Scale provider unique registration link: [URL][DOMAIN_NAME]" at bounding box center [311, 241] width 340 height 33
click at [317, 258] on div "Scale provider unique registration link: [URL][DOMAIN_NAME]" at bounding box center [311, 241] width 340 height 33
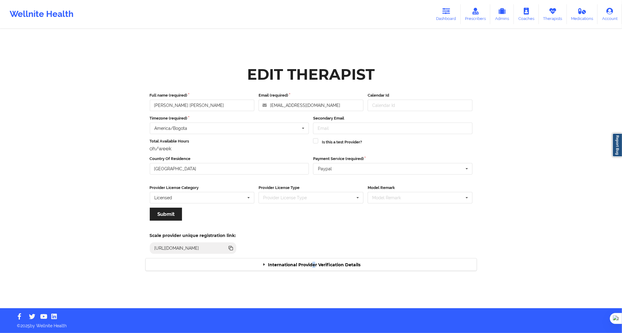
click at [313, 262] on div "International Provider Verification Details" at bounding box center [311, 264] width 331 height 12
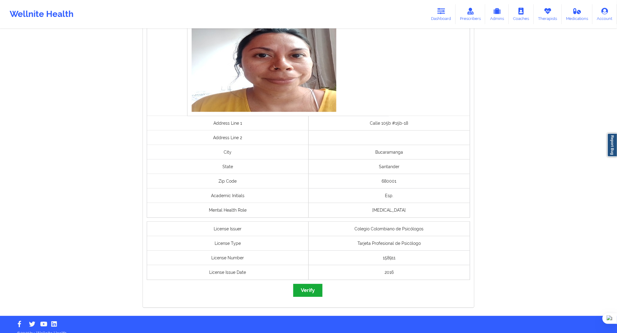
scroll to position [373, 0]
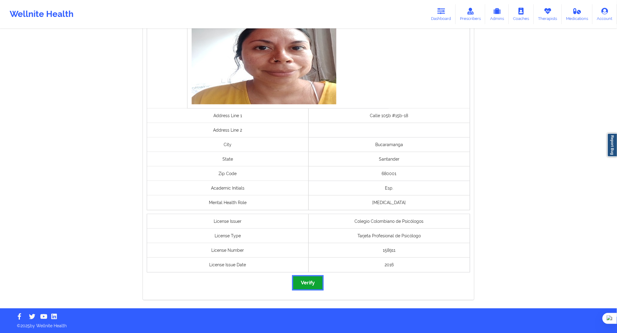
click at [305, 286] on button "Verify" at bounding box center [307, 282] width 29 height 13
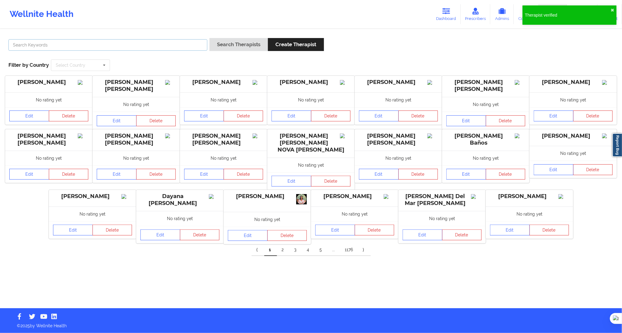
click at [167, 46] on input "text" at bounding box center [107, 44] width 199 height 11
click at [165, 43] on input "text" at bounding box center [107, 44] width 199 height 11
paste input "[PERSON_NAME] [PERSON_NAME]"
type input "[PERSON_NAME] [PERSON_NAME]"
click at [221, 45] on button "Search Therapists" at bounding box center [239, 44] width 59 height 13
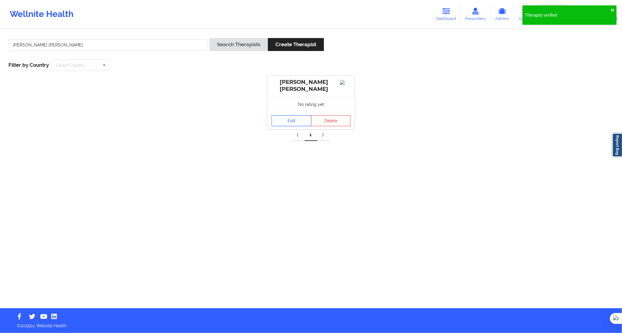
click at [284, 119] on link "Edit" at bounding box center [292, 120] width 40 height 11
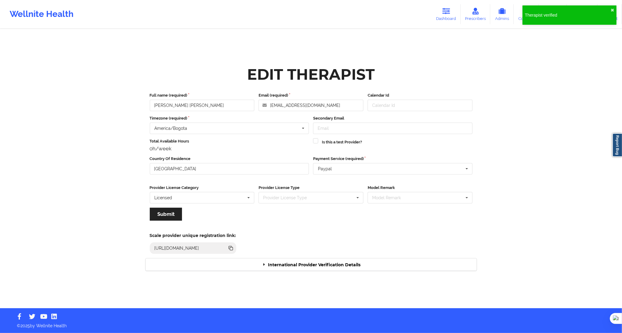
click at [293, 260] on div "International Provider Verification Details" at bounding box center [311, 264] width 331 height 12
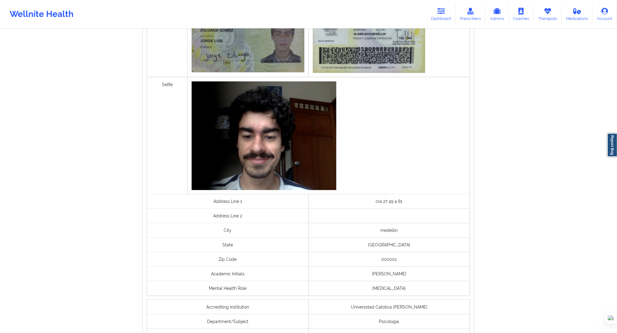
scroll to position [351, 0]
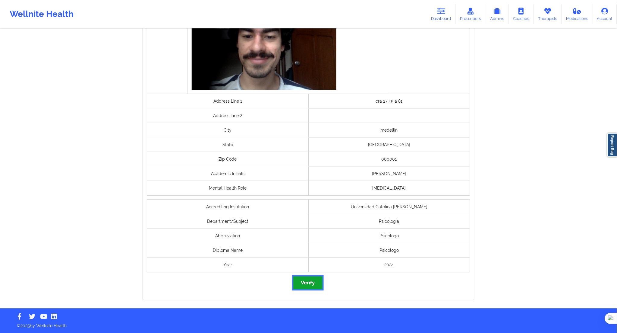
click at [312, 286] on button "Verify" at bounding box center [307, 282] width 29 height 13
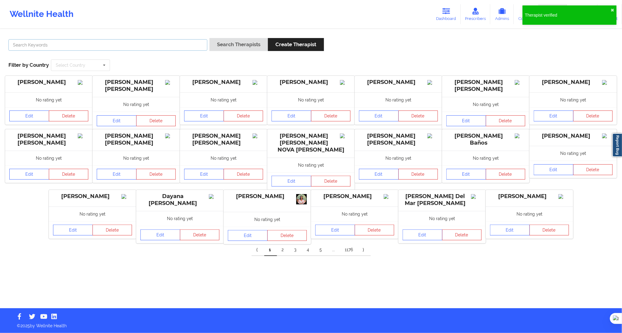
click at [179, 45] on input "text" at bounding box center [107, 44] width 199 height 11
paste input "[PERSON_NAME] [PERSON_NAME]"
type input "[PERSON_NAME] [PERSON_NAME]"
click at [232, 52] on div "Search Therapists Create Therapist" at bounding box center [267, 46] width 115 height 17
click at [233, 46] on button "Search Therapists" at bounding box center [239, 44] width 59 height 13
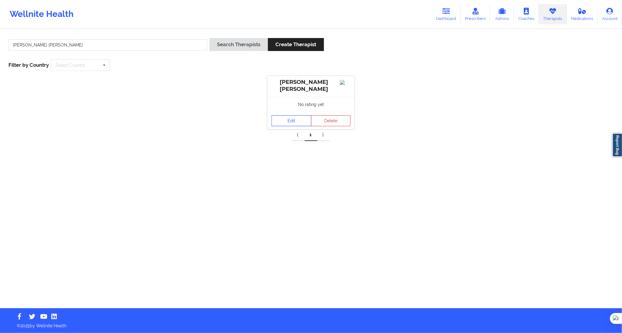
click at [294, 122] on link "Edit" at bounding box center [292, 120] width 40 height 11
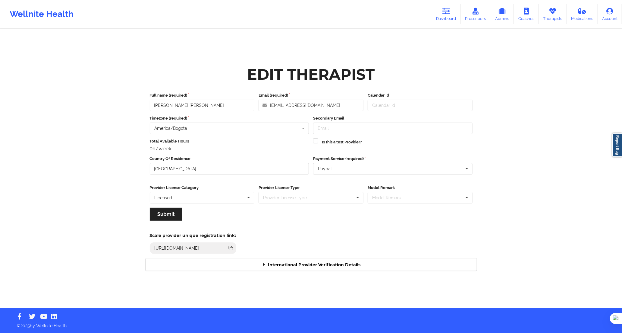
click at [328, 260] on div "International Provider Verification Details" at bounding box center [311, 264] width 331 height 12
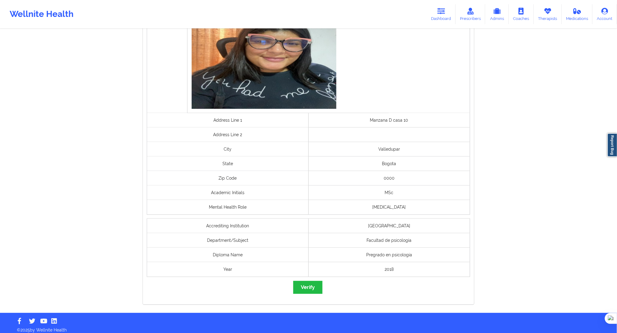
scroll to position [348, 0]
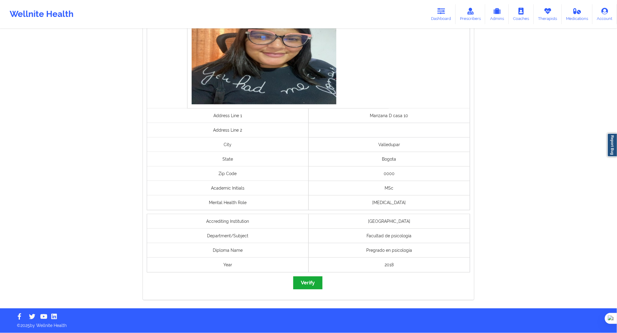
drag, startPoint x: 308, startPoint y: 275, endPoint x: 308, endPoint y: 281, distance: 5.4
click at [308, 278] on div "governmentId Selfie Address Line 1 Manzana D casa 10 Address Line [GEOGRAPHIC_D…" at bounding box center [308, 96] width 331 height 407
click at [308, 281] on button "Verify" at bounding box center [307, 282] width 29 height 13
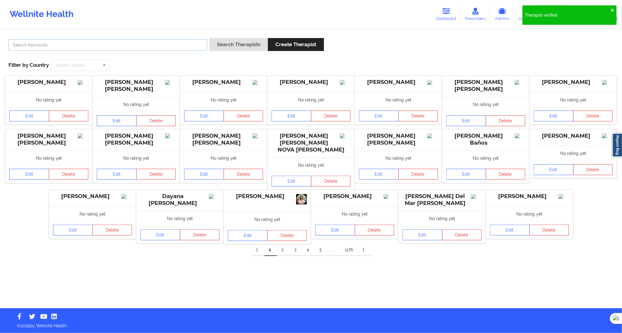
click at [173, 47] on input "text" at bounding box center [107, 44] width 199 height 11
paste input "[PERSON_NAME] [PERSON_NAME]"
type input "[PERSON_NAME] [PERSON_NAME]"
click at [239, 43] on button "Search Therapists" at bounding box center [239, 44] width 59 height 13
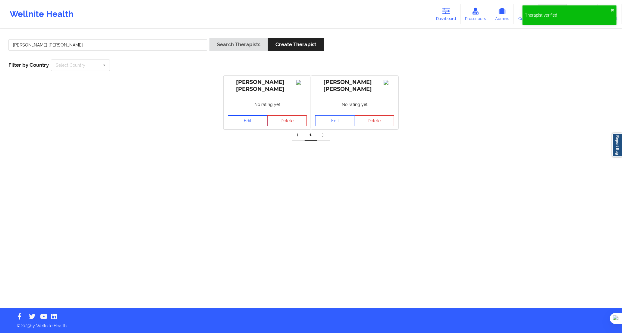
click at [254, 122] on link "Edit" at bounding box center [248, 120] width 40 height 11
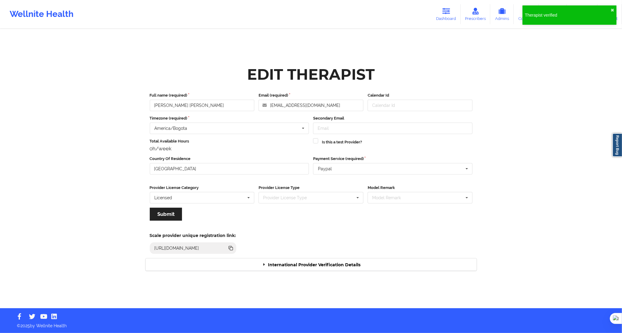
drag, startPoint x: 318, startPoint y: 266, endPoint x: 318, endPoint y: 263, distance: 3.4
click at [319, 265] on div "International Provider Verification Details" at bounding box center [311, 264] width 331 height 12
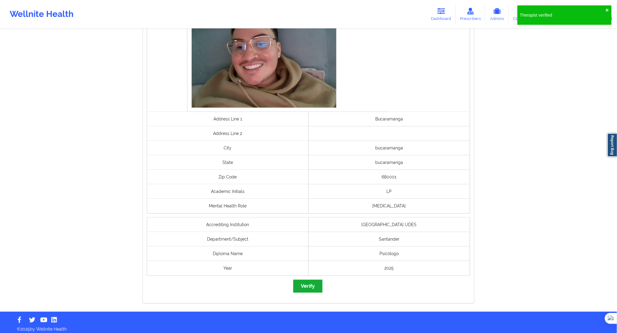
scroll to position [338, 0]
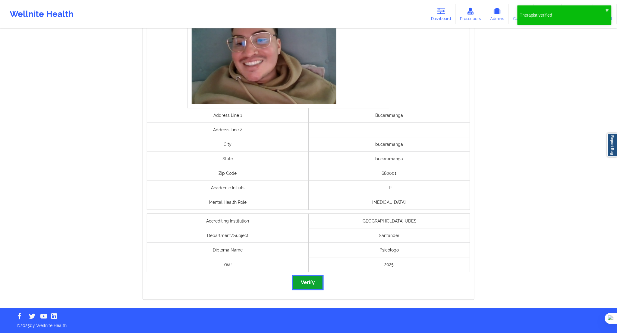
click at [313, 283] on button "Verify" at bounding box center [307, 282] width 29 height 13
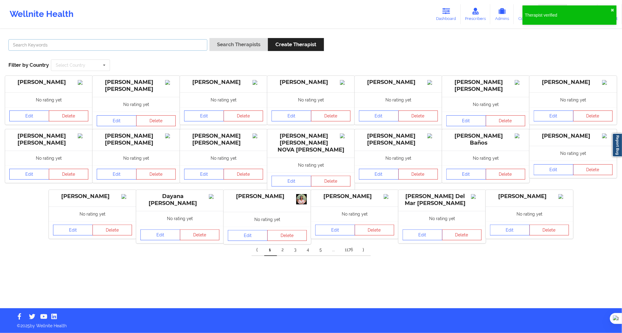
click at [182, 46] on input "text" at bounding box center [107, 44] width 199 height 11
paste input "[PERSON_NAME] [PERSON_NAME]"
type input "[PERSON_NAME] [PERSON_NAME]"
click at [229, 44] on button "Search Therapists" at bounding box center [239, 44] width 59 height 13
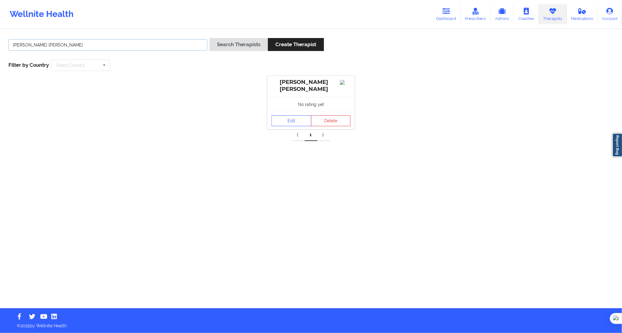
drag, startPoint x: 193, startPoint y: 46, endPoint x: 165, endPoint y: 43, distance: 28.5
click at [170, 43] on input "[PERSON_NAME] [PERSON_NAME]" at bounding box center [107, 44] width 199 height 11
paste input "[PERSON_NAME]"
type input "[PERSON_NAME]"
click at [220, 44] on button "Search Therapists" at bounding box center [239, 44] width 59 height 13
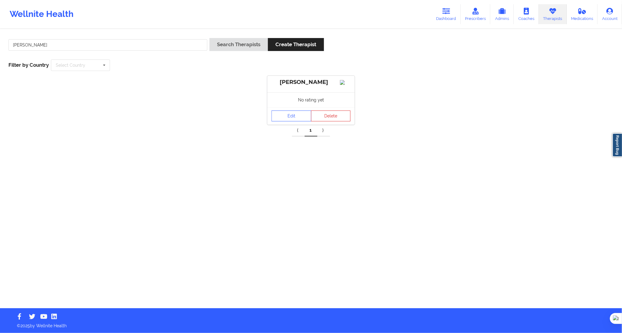
click at [285, 116] on div "Edit Delete" at bounding box center [310, 115] width 87 height 17
click at [283, 120] on link "Edit" at bounding box center [292, 115] width 40 height 11
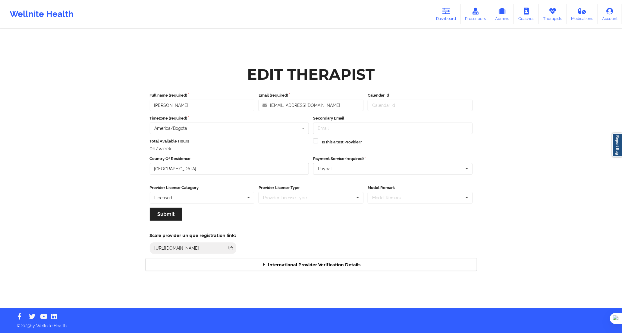
click at [307, 267] on div "International Provider Verification Details" at bounding box center [311, 264] width 331 height 12
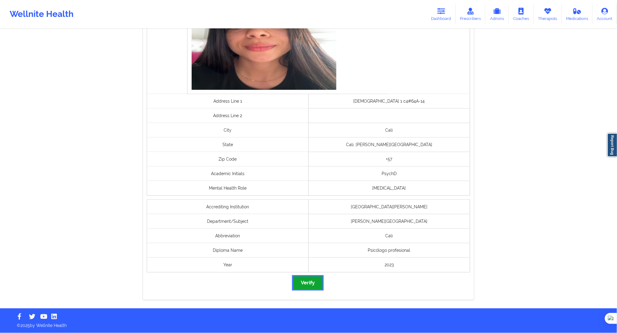
click at [310, 284] on button "Verify" at bounding box center [307, 282] width 29 height 13
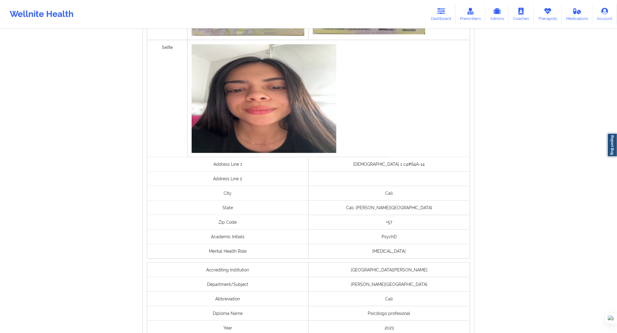
scroll to position [284, 0]
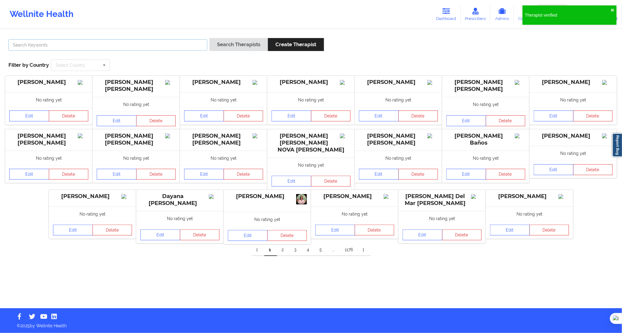
click at [190, 43] on input "text" at bounding box center [107, 44] width 199 height 11
click at [205, 41] on input "text" at bounding box center [107, 44] width 199 height 11
paste input "[PERSON_NAME]"
type input "[PERSON_NAME]"
click at [231, 45] on button "Search Therapists" at bounding box center [239, 44] width 59 height 13
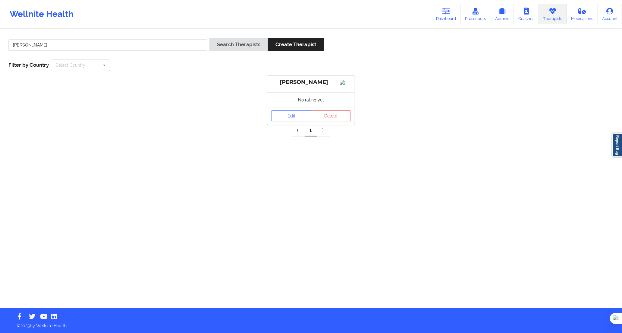
click at [285, 118] on link "Edit" at bounding box center [292, 115] width 40 height 11
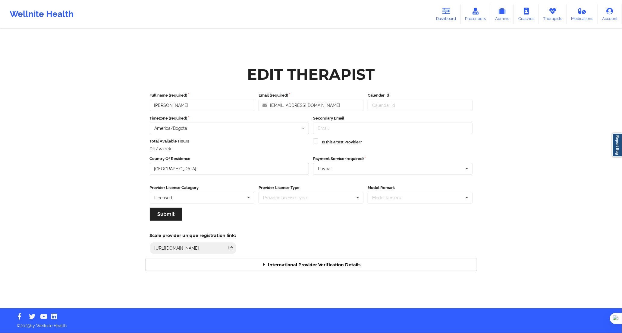
click at [311, 256] on div "Scale provider unique registration link: [URL][DOMAIN_NAME]" at bounding box center [311, 241] width 340 height 33
drag, startPoint x: 311, startPoint y: 261, endPoint x: 315, endPoint y: 260, distance: 4.6
click at [311, 261] on div "International Provider Verification Details" at bounding box center [311, 264] width 331 height 12
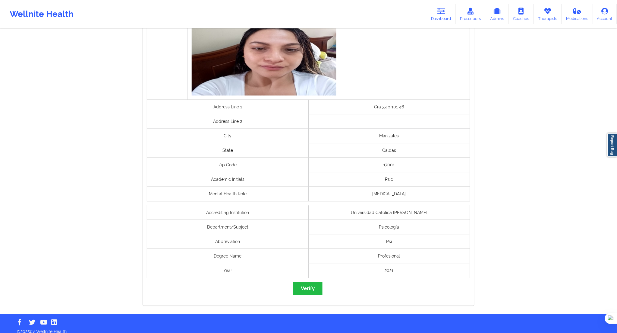
scroll to position [388, 0]
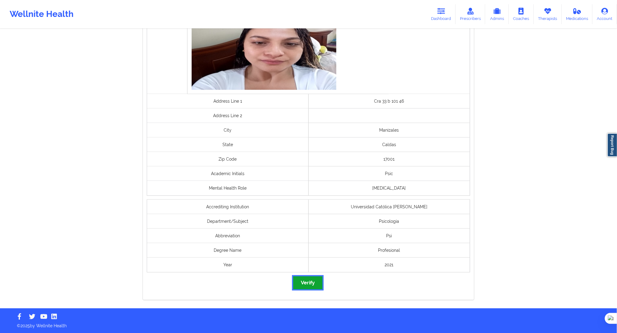
click at [305, 282] on button "Verify" at bounding box center [307, 282] width 29 height 13
